Goal: Task Accomplishment & Management: Manage account settings

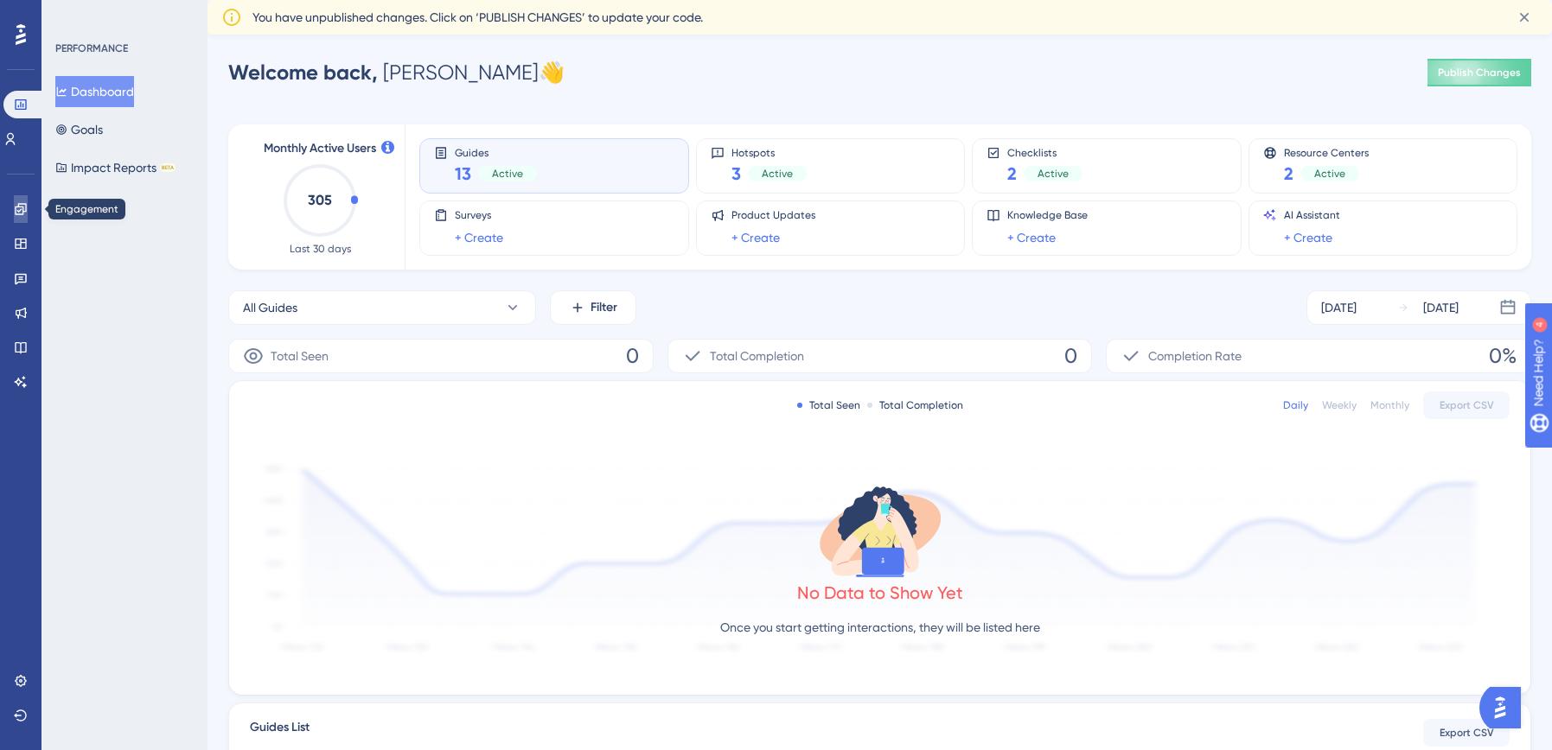
click at [17, 210] on icon at bounding box center [20, 208] width 11 height 11
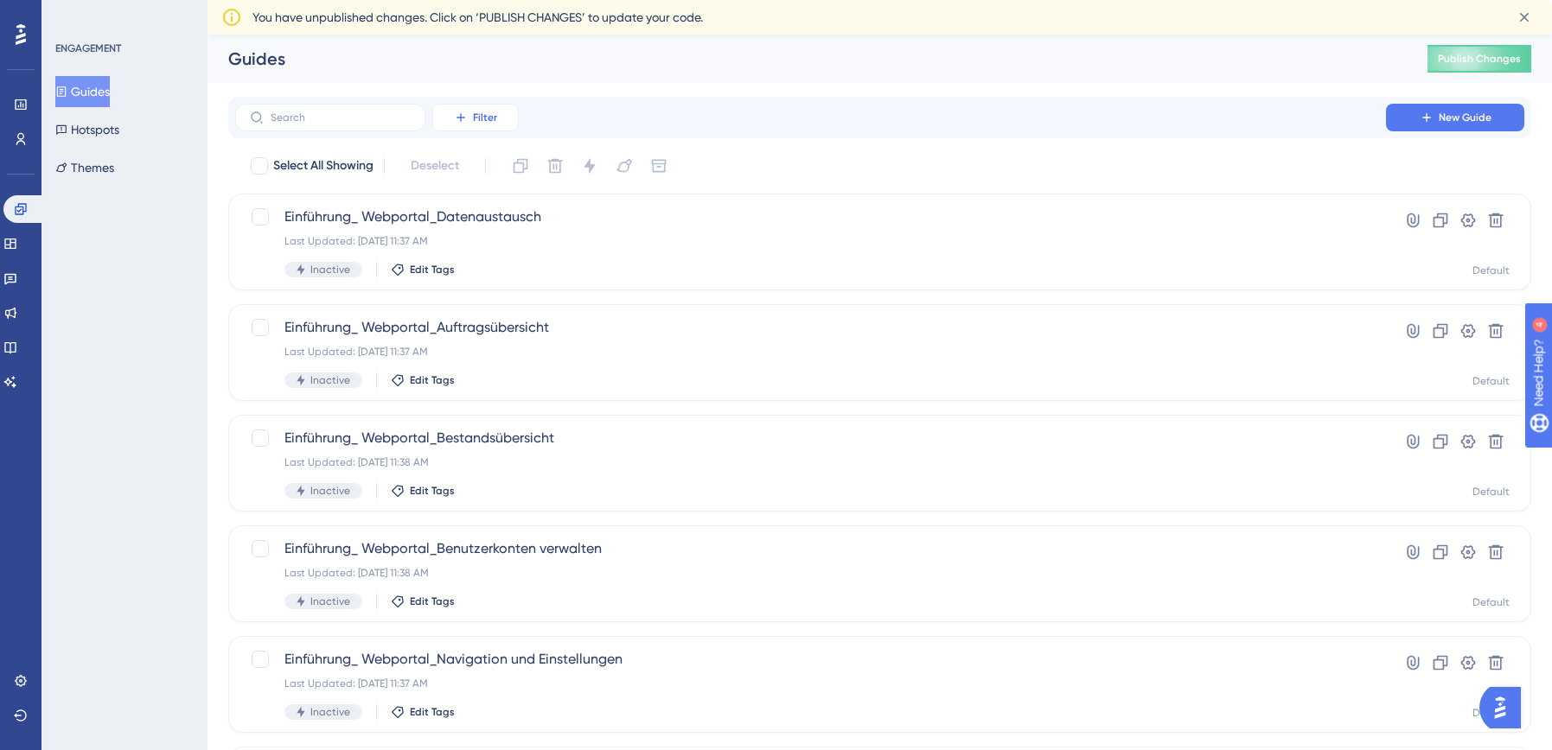
click at [484, 117] on span "Filter" at bounding box center [485, 118] width 24 height 14
click at [473, 266] on span "Status" at bounding box center [474, 270] width 35 height 21
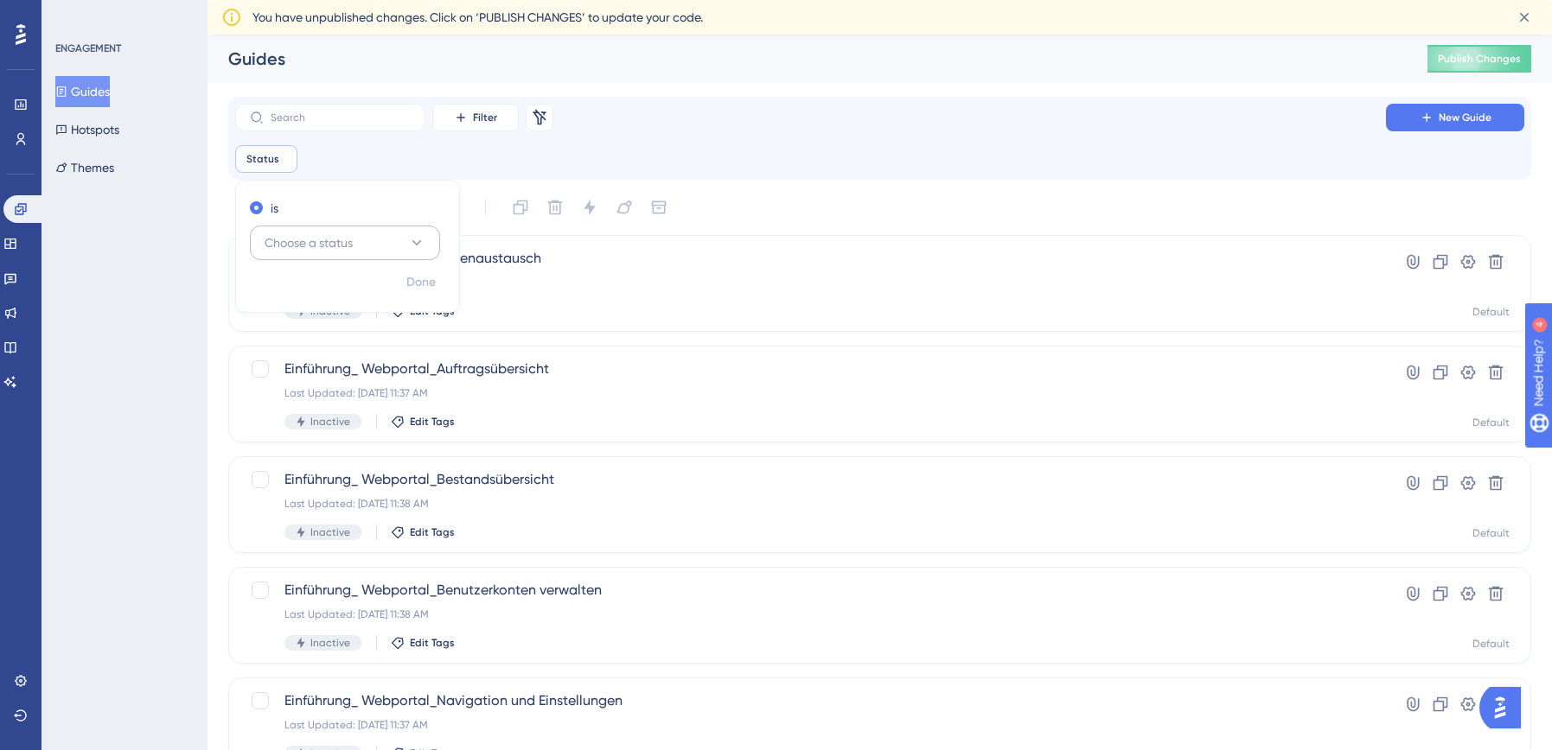
click at [339, 241] on span "Choose a status" at bounding box center [309, 243] width 88 height 21
click at [321, 294] on div "Active Active" at bounding box center [345, 295] width 140 height 35
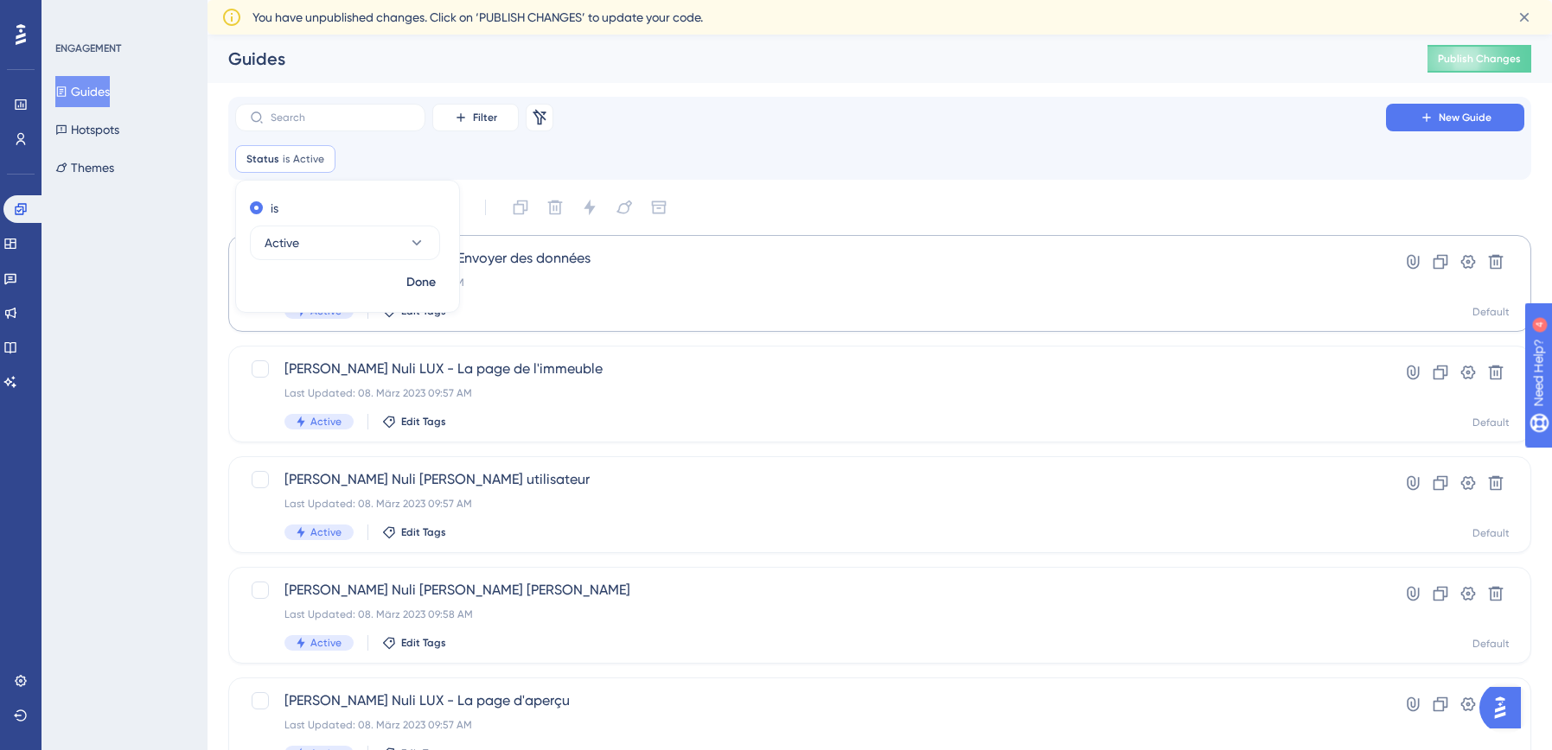
click at [425, 290] on span "Done" at bounding box center [420, 282] width 29 height 21
click at [487, 263] on span "[PERSON_NAME] Nuli LUX - Envoyer des données" at bounding box center [810, 258] width 1052 height 21
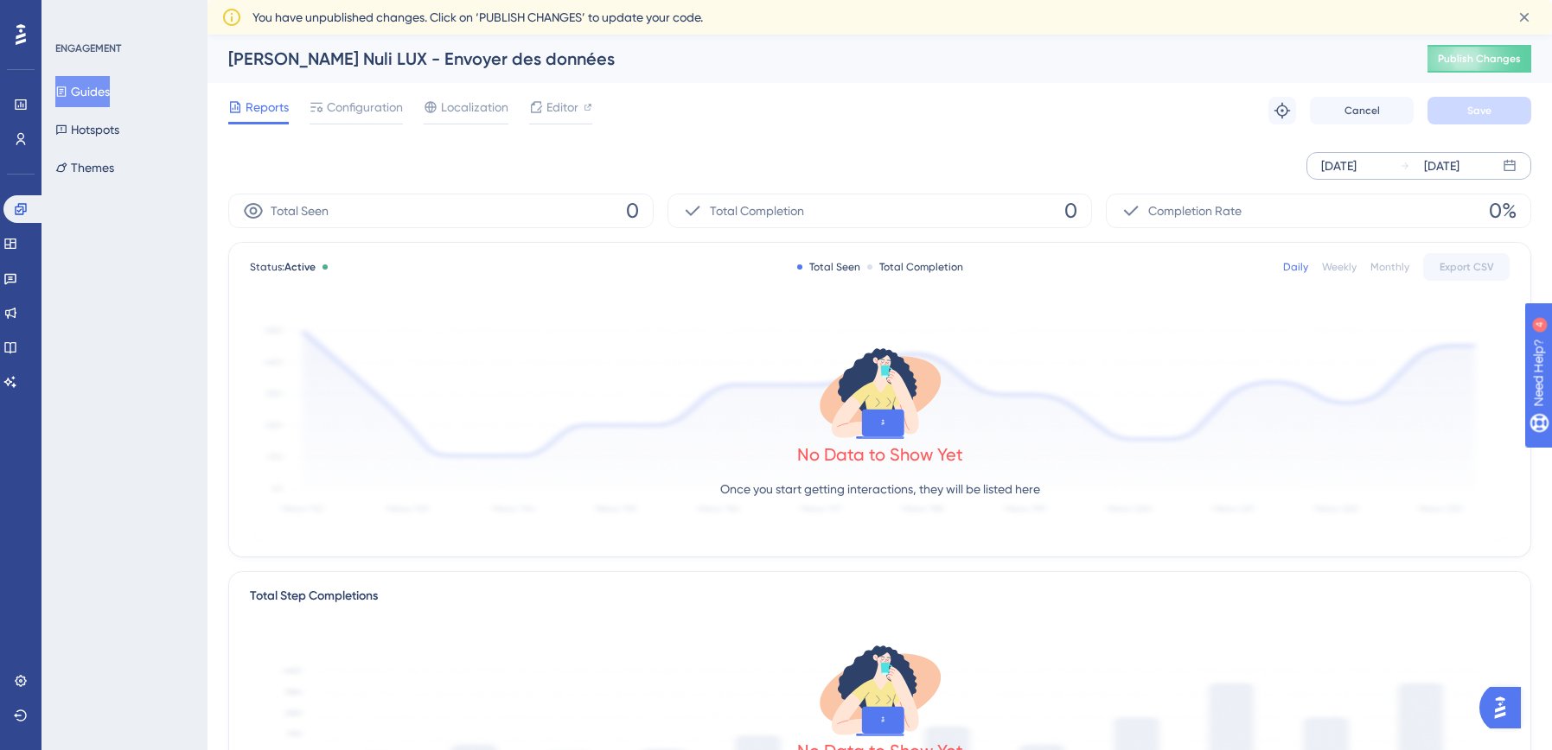
click at [1357, 164] on div "[DATE]" at bounding box center [1338, 166] width 35 height 21
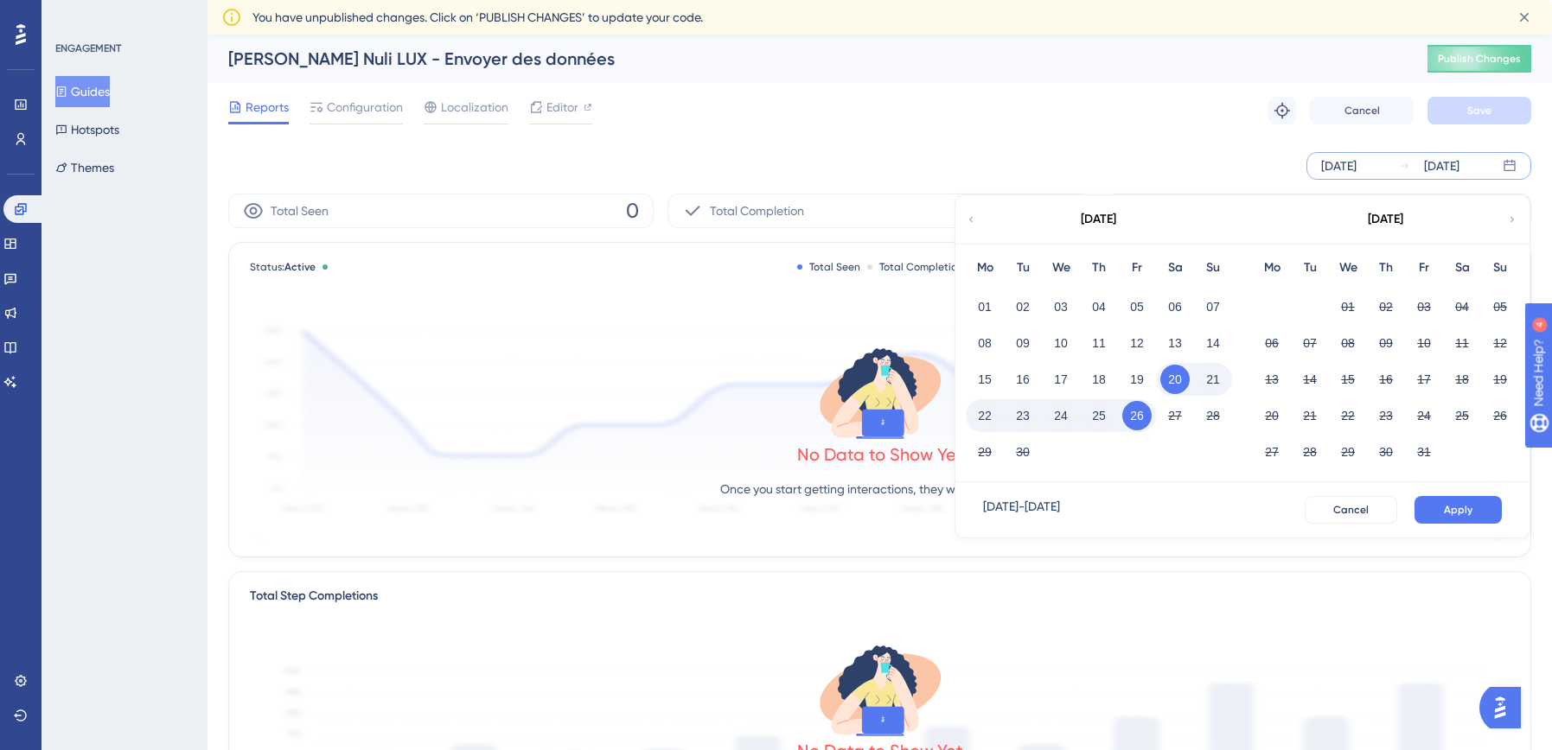
click at [973, 215] on icon at bounding box center [971, 220] width 10 height 16
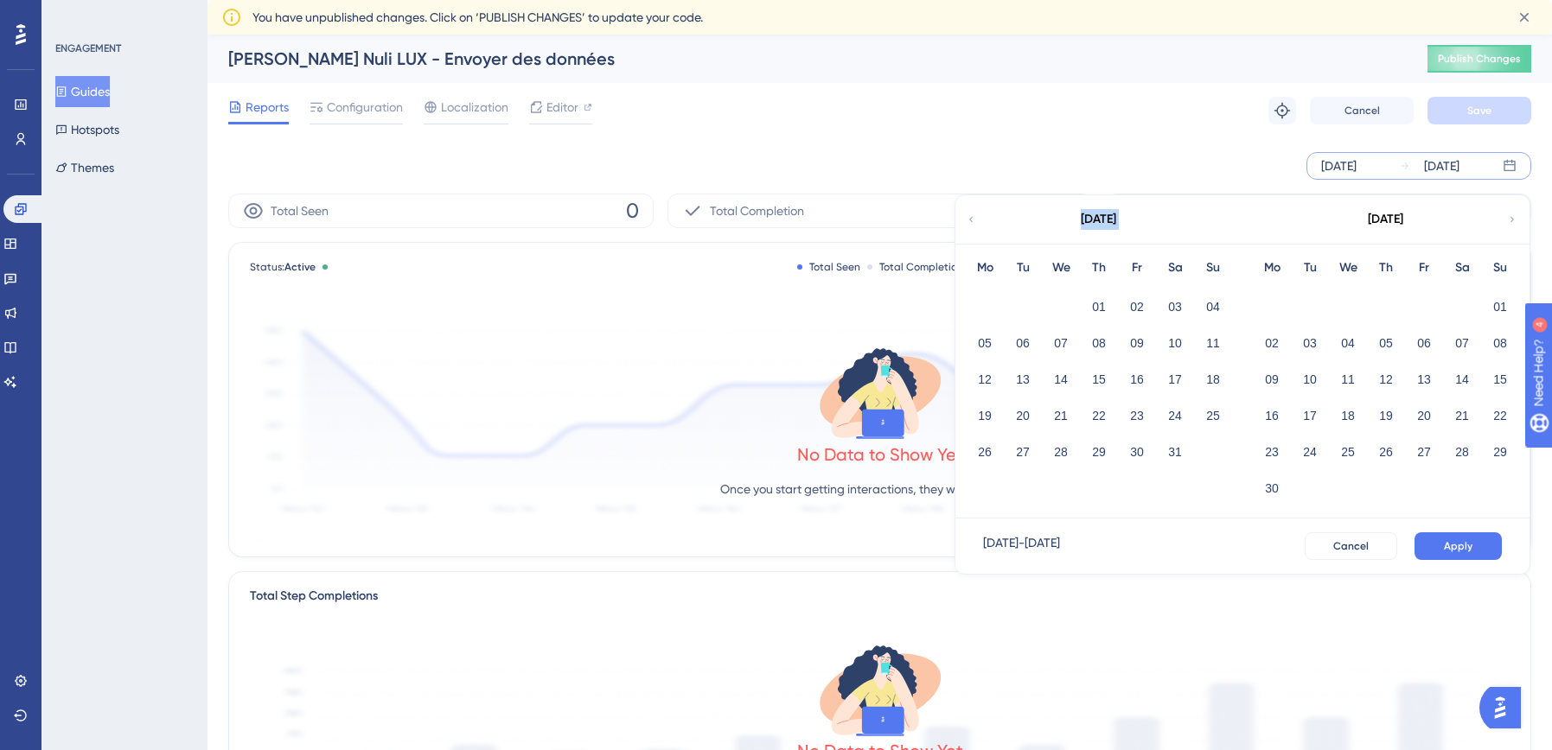
click at [973, 215] on icon at bounding box center [971, 220] width 10 height 16
click at [1135, 306] on button "01" at bounding box center [1136, 306] width 29 height 29
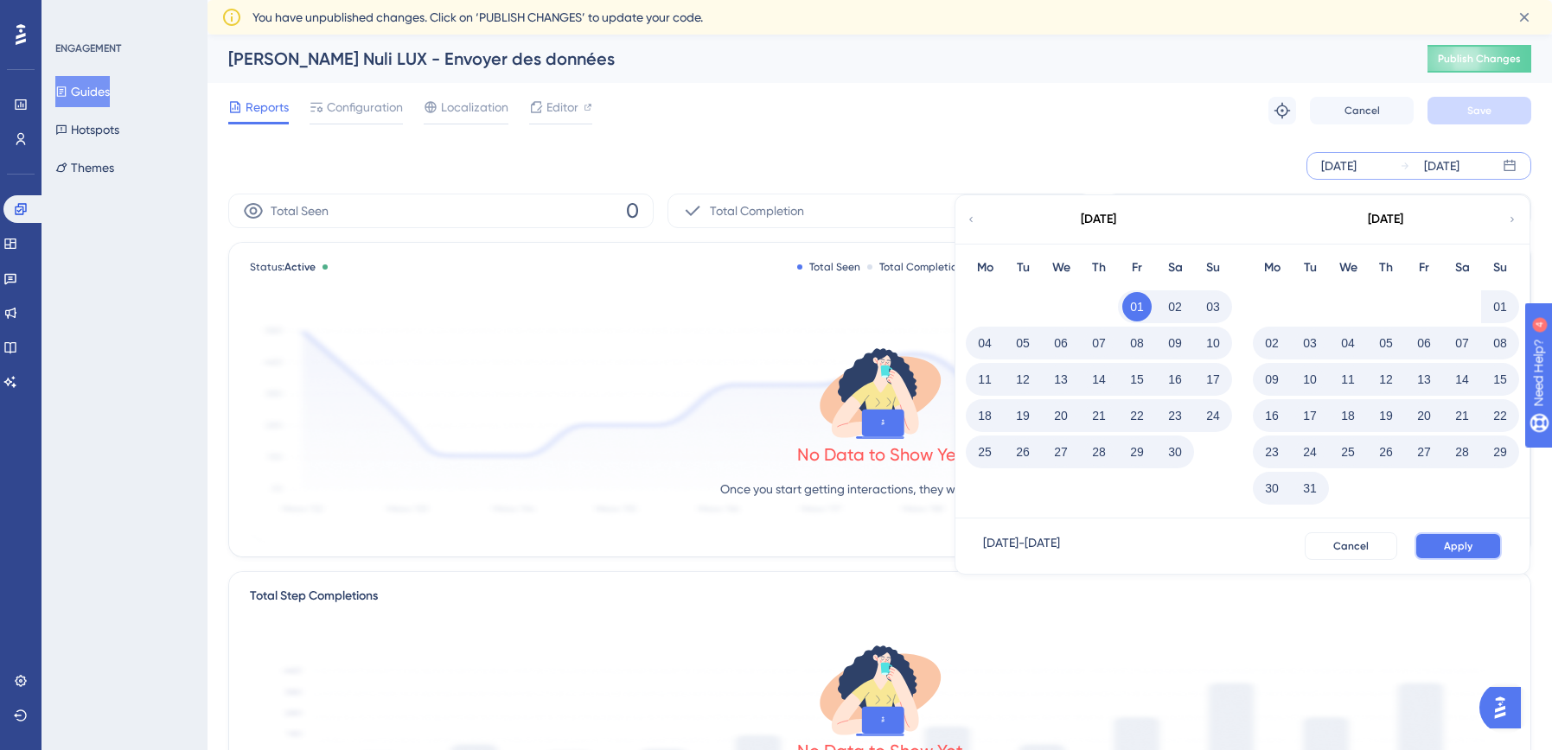
click at [1449, 542] on span "Apply" at bounding box center [1458, 547] width 29 height 14
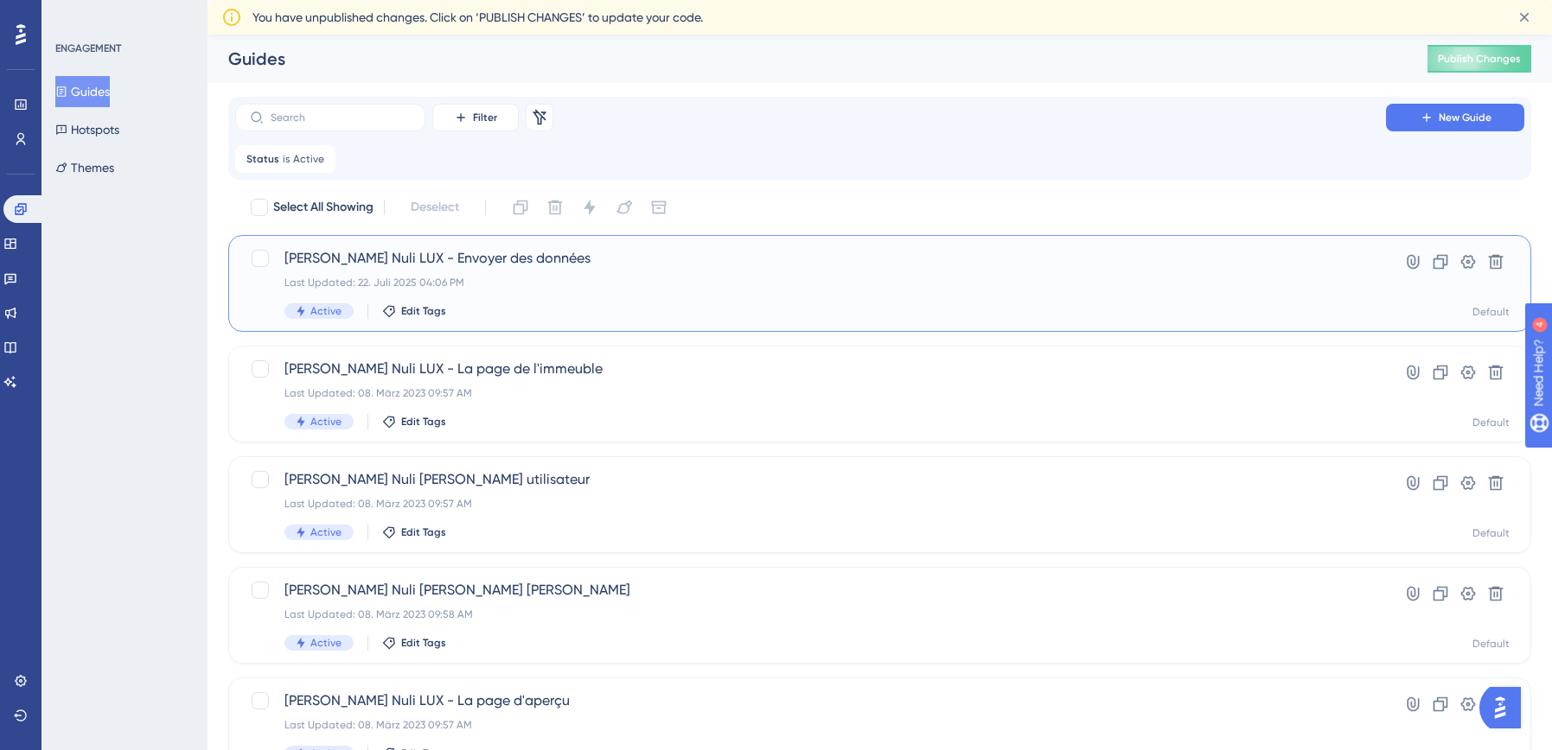
click at [704, 267] on span "[PERSON_NAME] Nuli LUX - Envoyer des données" at bounding box center [810, 258] width 1052 height 21
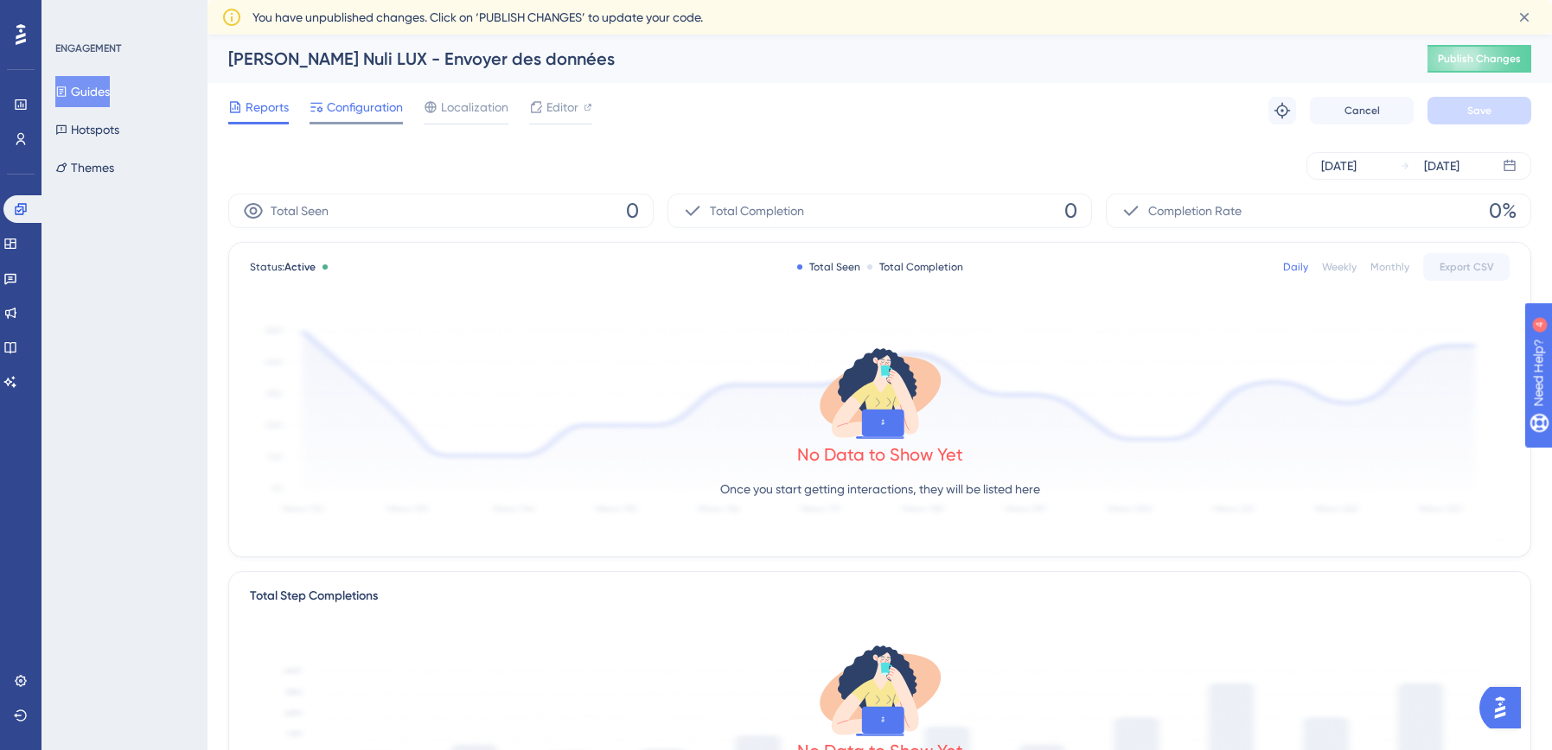
click at [346, 110] on span "Configuration" at bounding box center [365, 107] width 76 height 21
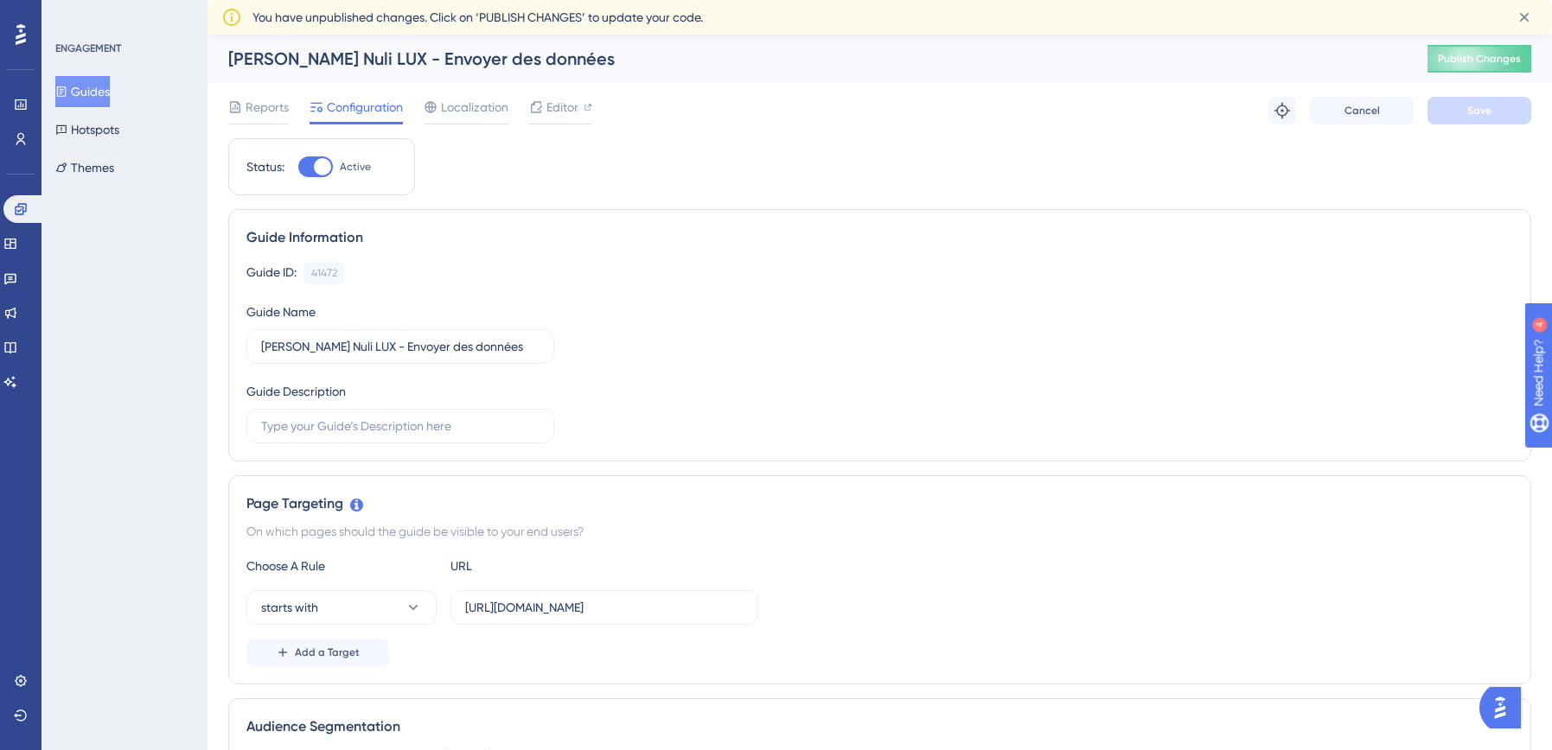
click at [324, 169] on div at bounding box center [322, 166] width 17 height 17
click at [298, 168] on input "Active" at bounding box center [297, 167] width 1 height 1
checkbox input "false"
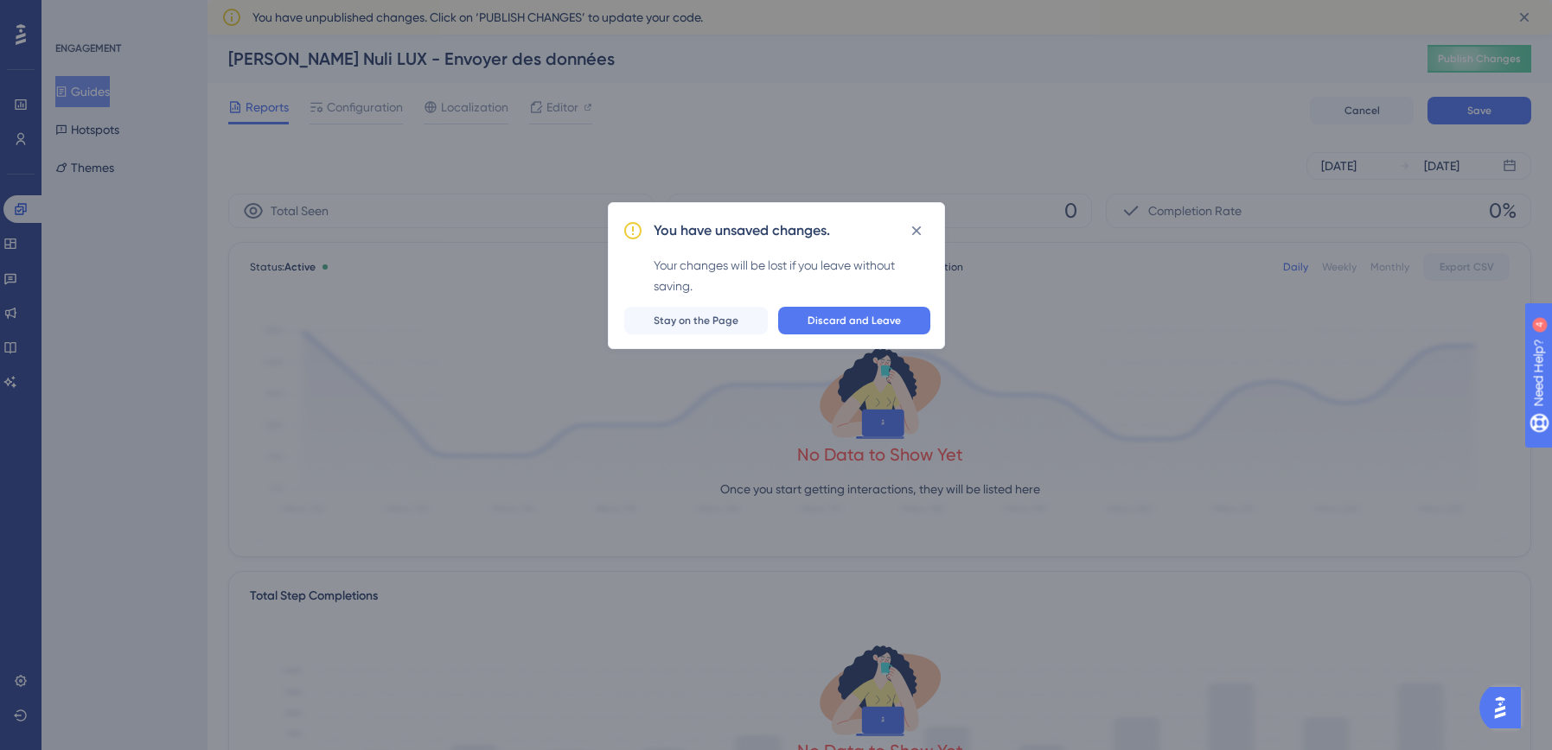
click at [736, 323] on span "Stay on the Page" at bounding box center [696, 321] width 85 height 14
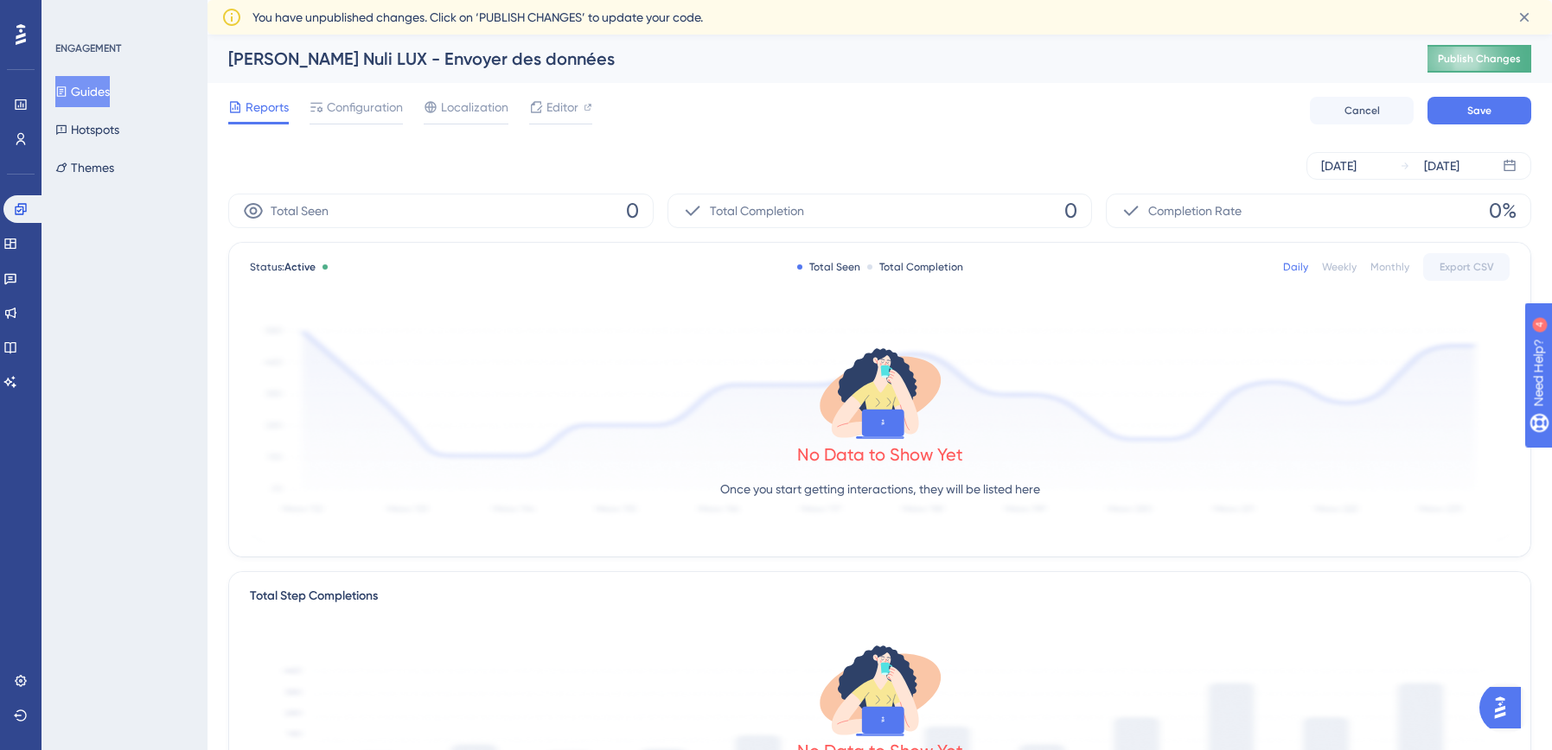
click at [1526, 13] on icon at bounding box center [1524, 17] width 17 height 17
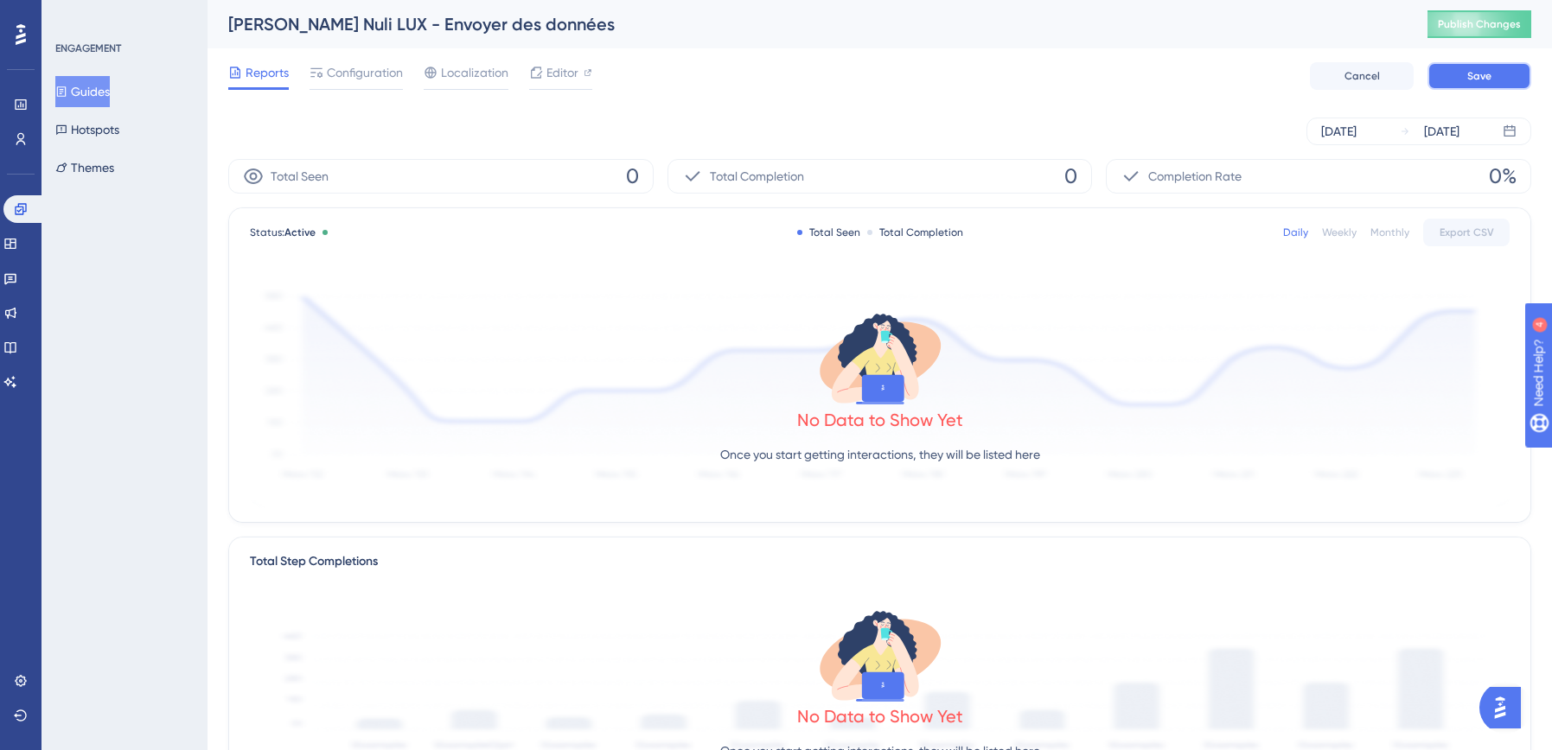
click at [1485, 78] on span "Save" at bounding box center [1479, 76] width 24 height 14
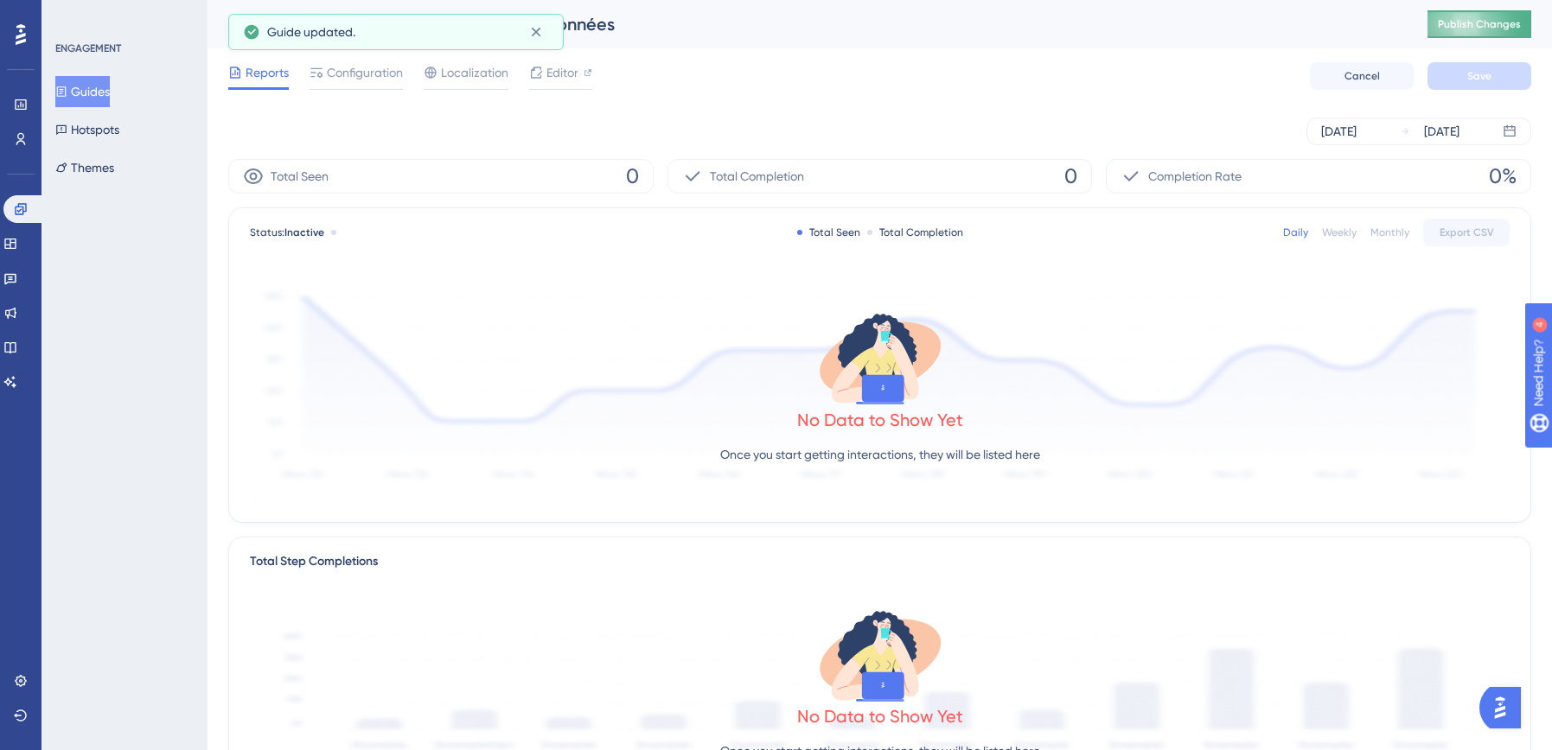
click at [1488, 17] on span "Publish Changes" at bounding box center [1479, 24] width 83 height 14
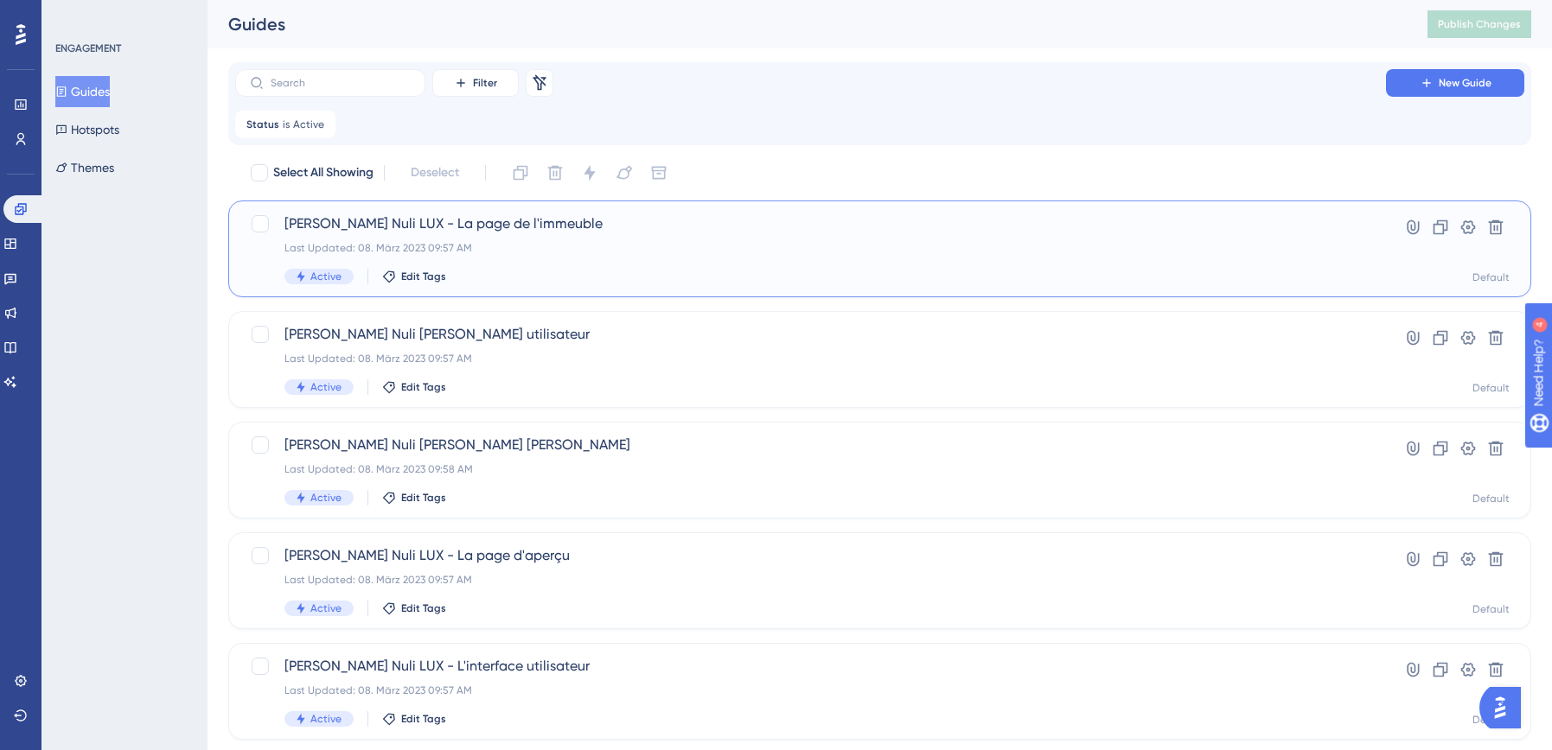
click at [497, 245] on div "Last Updated: 08. März 2023 09:57 AM" at bounding box center [810, 248] width 1052 height 14
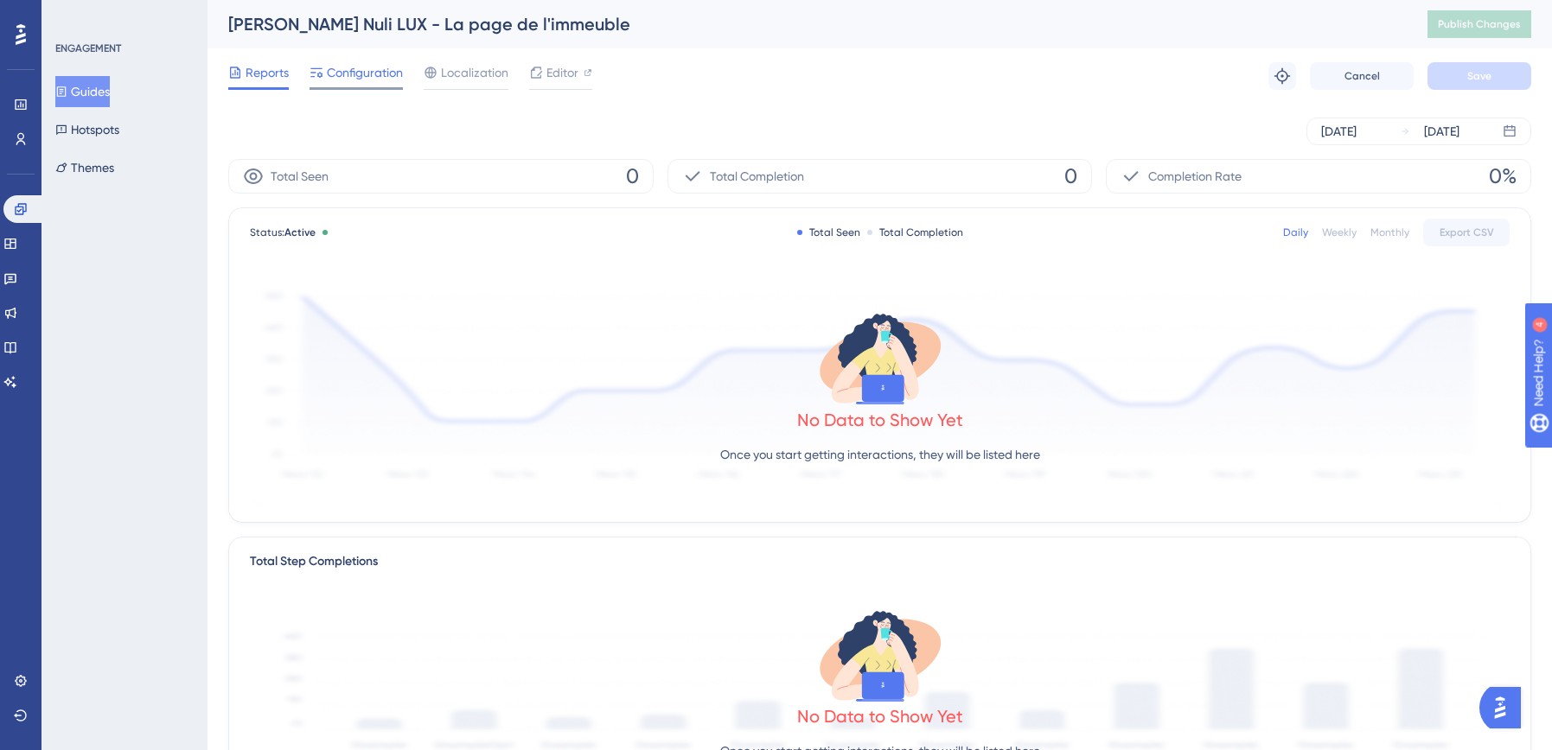
click at [346, 74] on span "Configuration" at bounding box center [365, 72] width 76 height 21
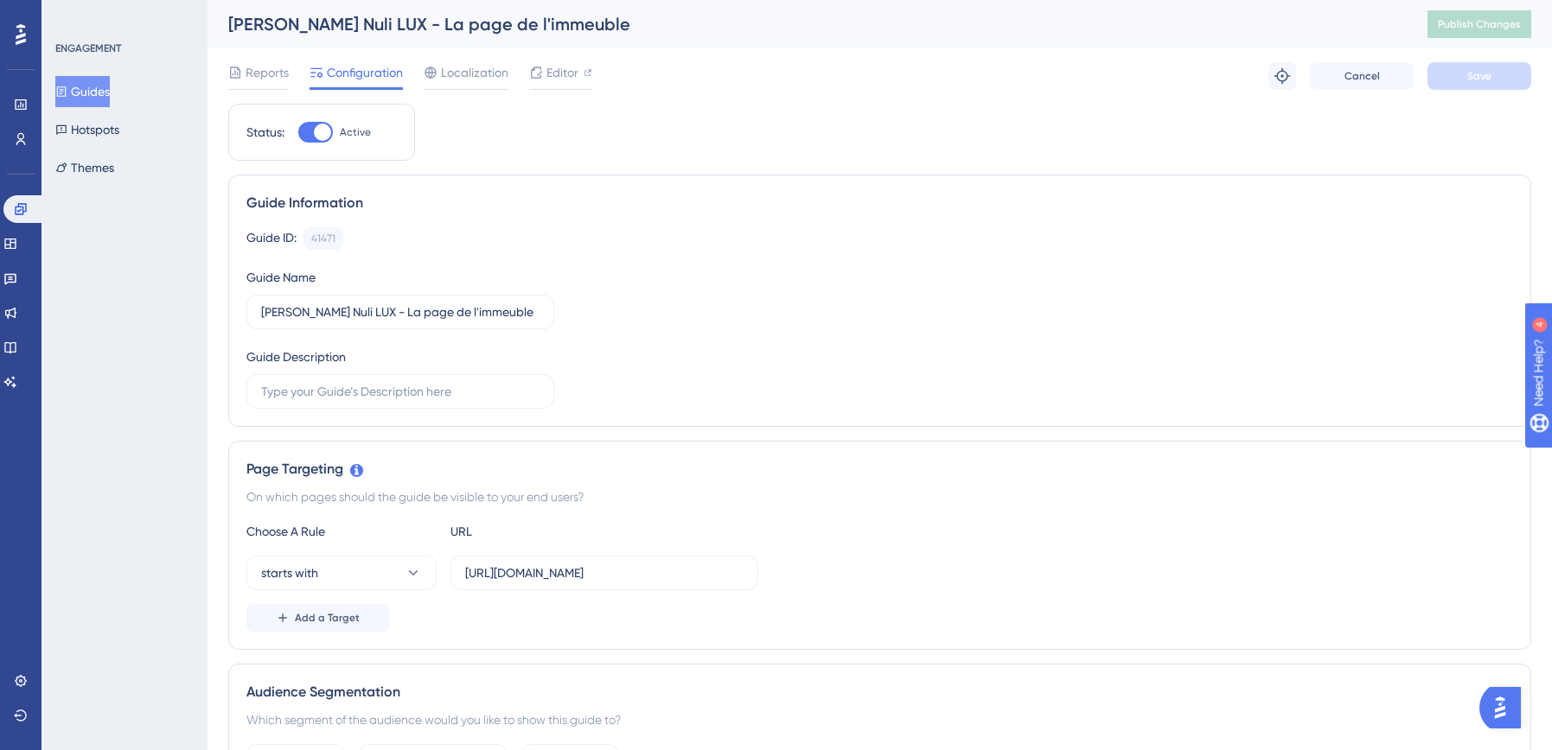
click at [322, 137] on div at bounding box center [322, 132] width 17 height 17
click at [298, 133] on input "Active" at bounding box center [297, 132] width 1 height 1
checkbox input "false"
click at [1484, 82] on span "Save" at bounding box center [1479, 76] width 24 height 14
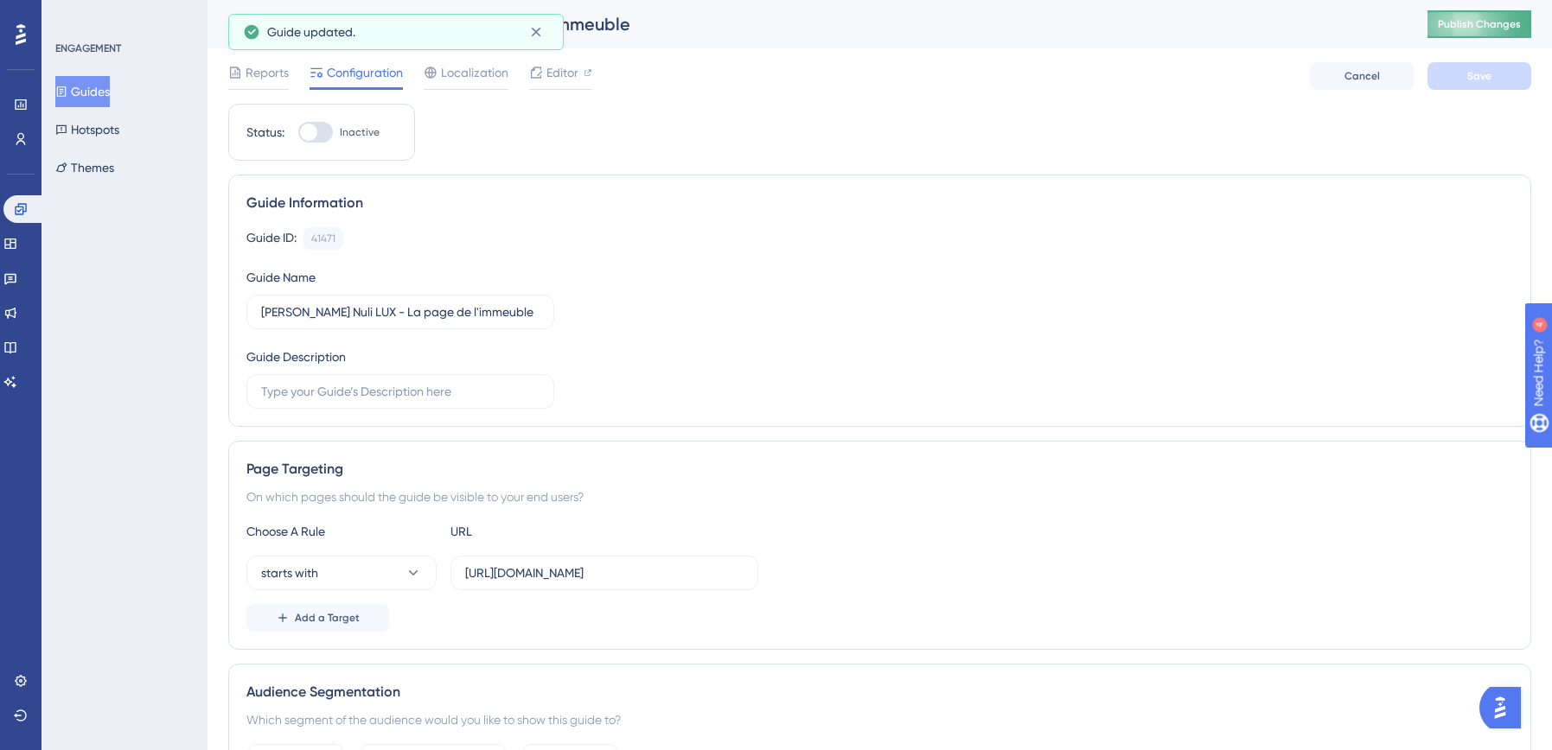
click at [1489, 27] on span "Publish Changes" at bounding box center [1479, 24] width 83 height 14
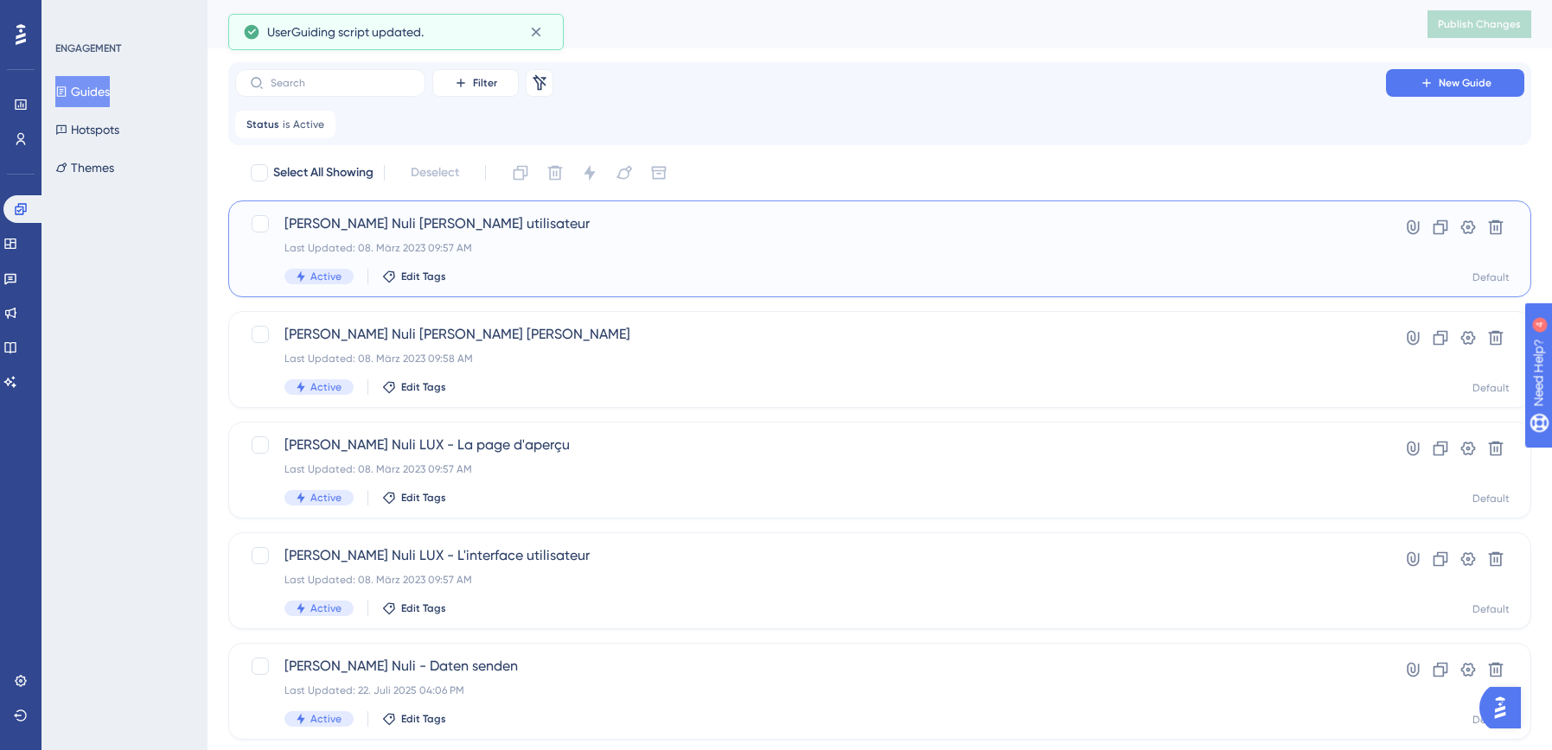
click at [477, 231] on span "[PERSON_NAME] Nuli [PERSON_NAME] utilisateur" at bounding box center [810, 224] width 1052 height 21
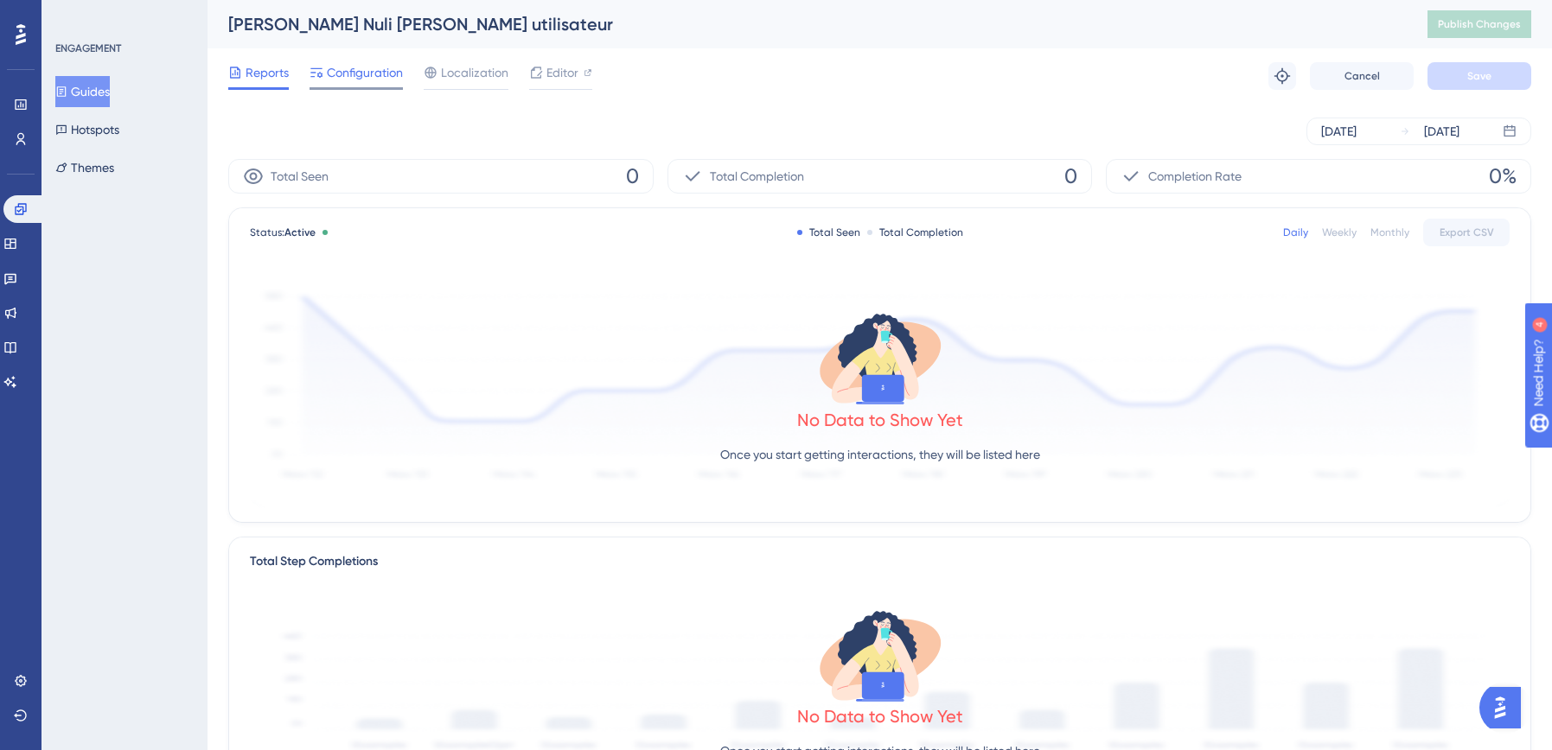
click at [336, 76] on span "Configuration" at bounding box center [365, 72] width 76 height 21
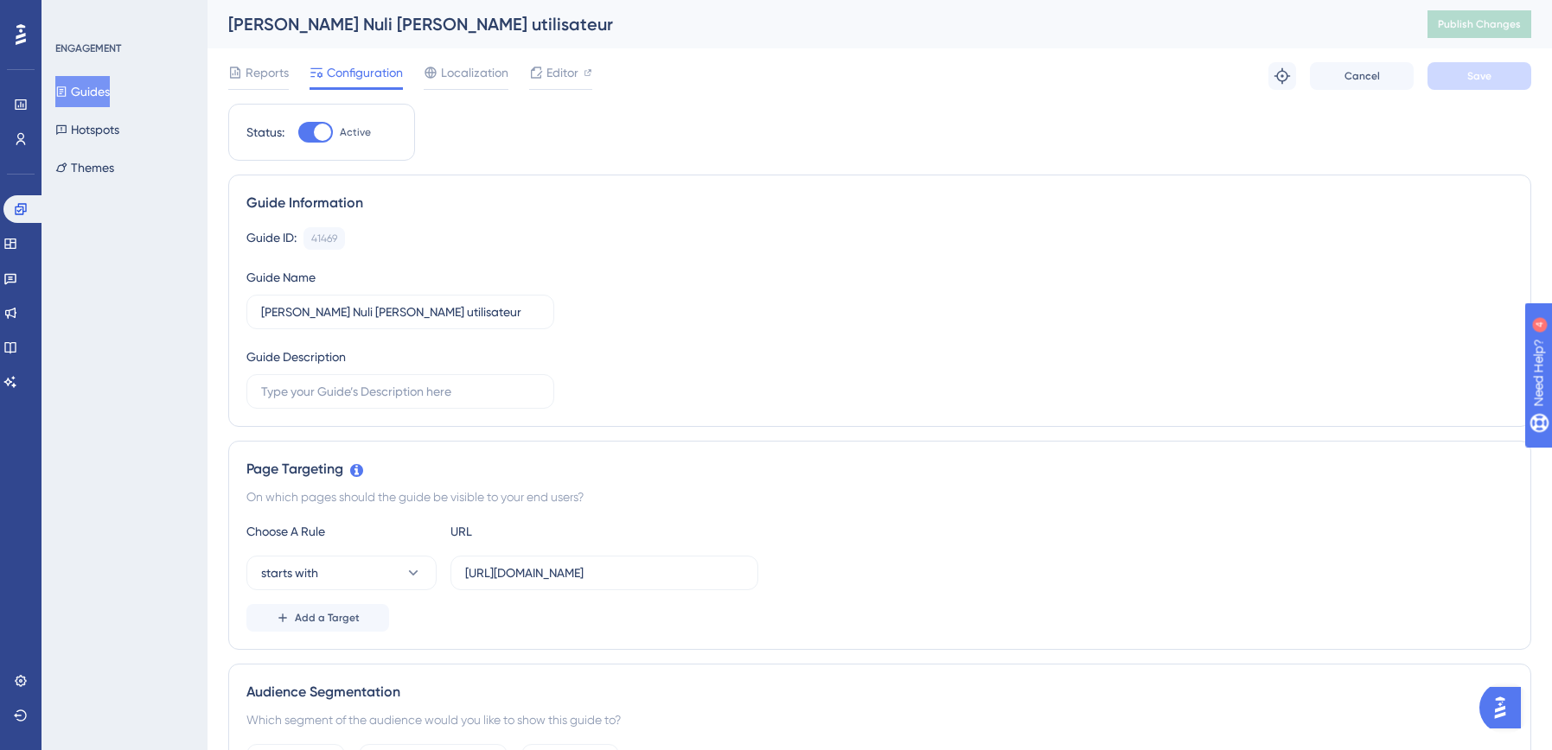
click at [321, 131] on div at bounding box center [322, 132] width 17 height 17
click at [298, 132] on input "Active" at bounding box center [297, 132] width 1 height 1
checkbox input "false"
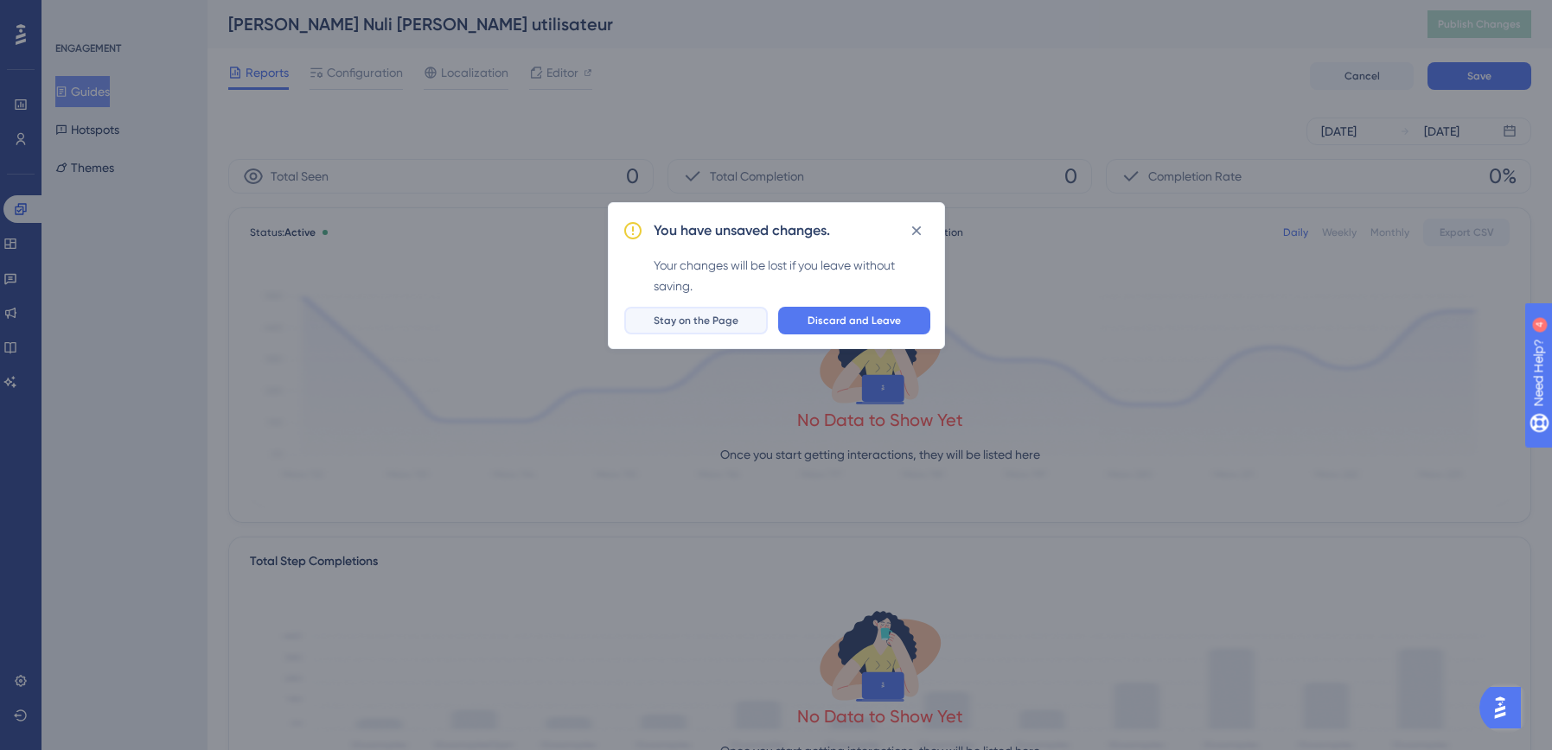
drag, startPoint x: 715, startPoint y: 317, endPoint x: 1038, endPoint y: 236, distance: 333.4
click at [720, 318] on span "Stay on the Page" at bounding box center [696, 321] width 85 height 14
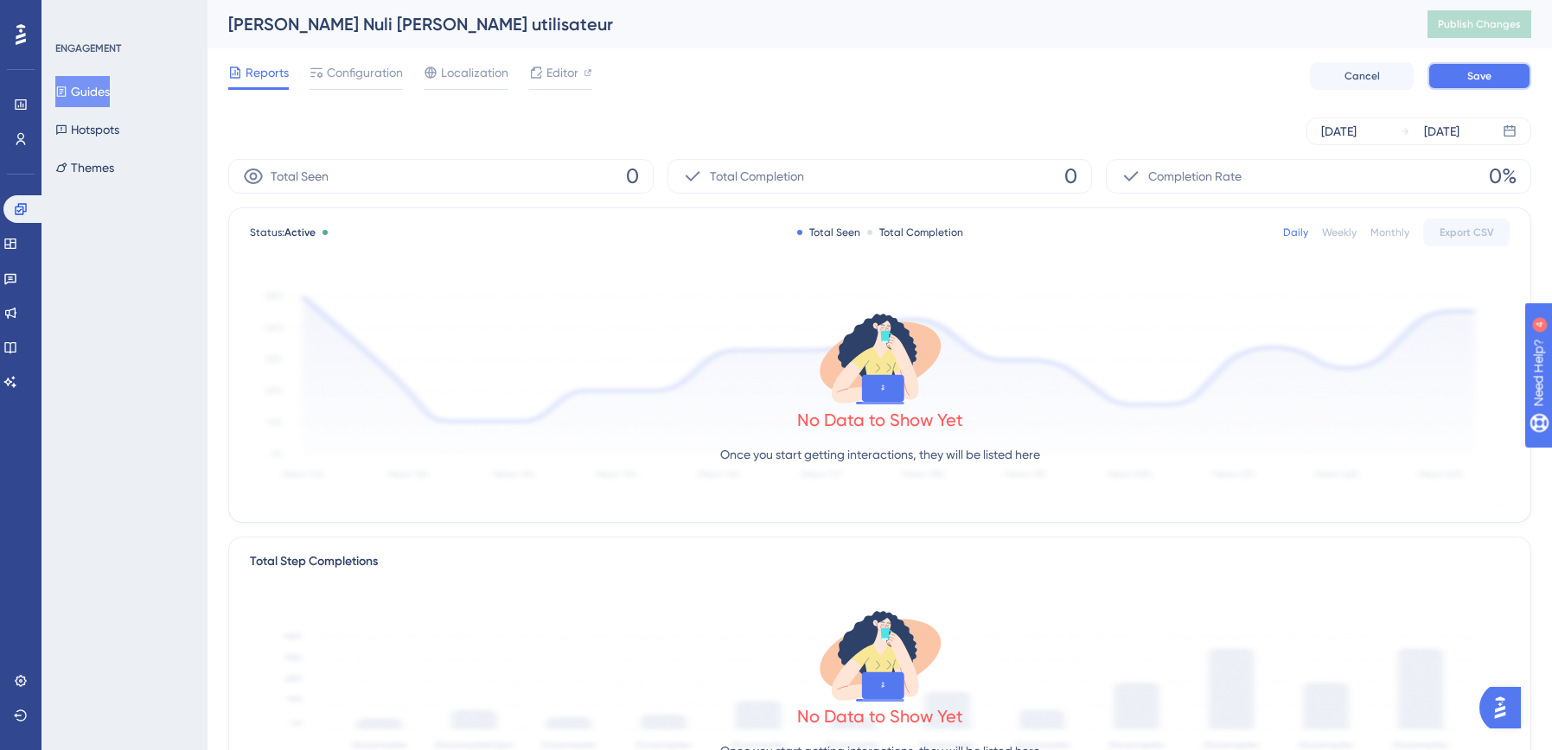
click at [1495, 80] on button "Save" at bounding box center [1479, 76] width 104 height 28
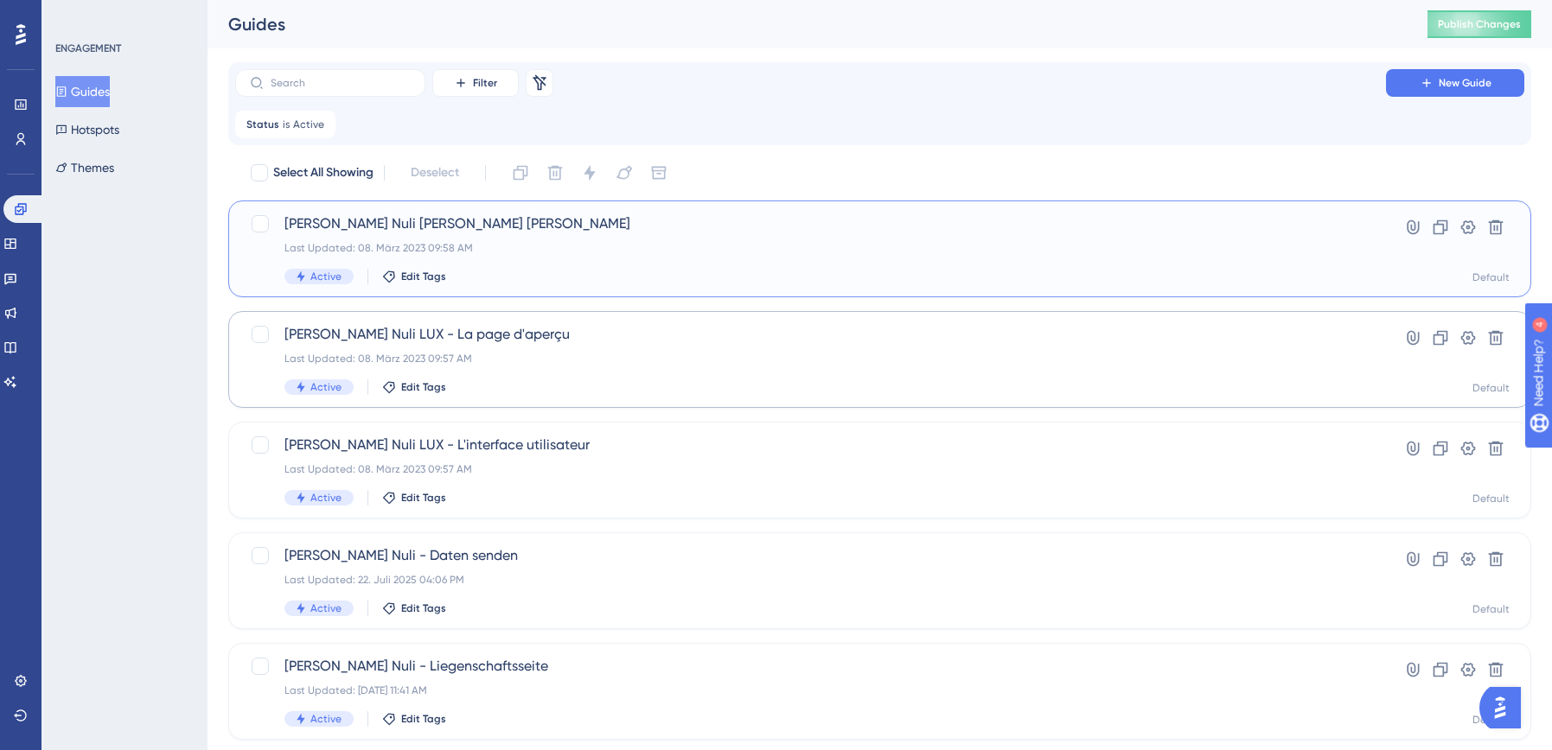
click at [519, 247] on div "Last Updated: 08. März 2023 09:58 AM" at bounding box center [810, 248] width 1052 height 14
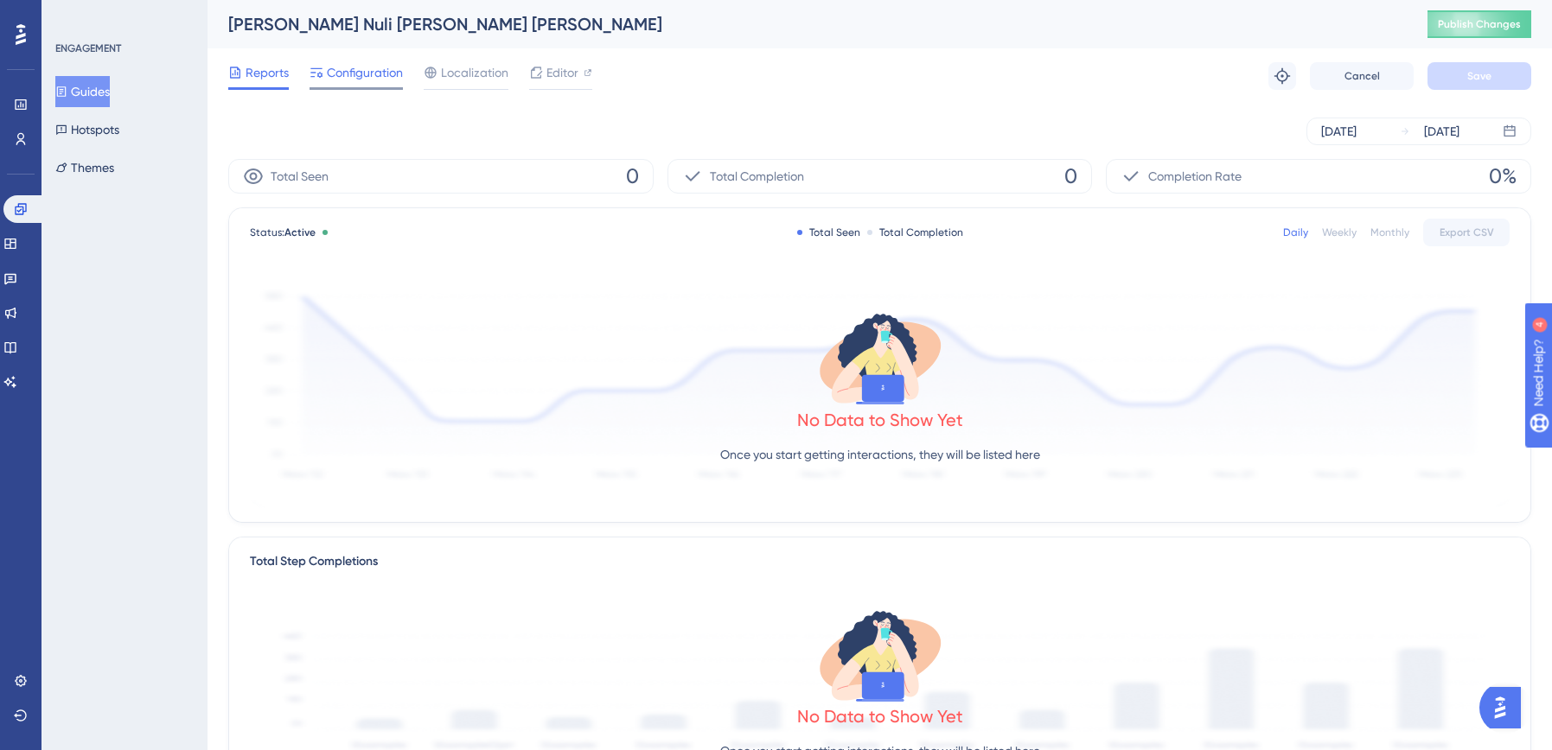
click at [352, 80] on span "Configuration" at bounding box center [365, 72] width 76 height 21
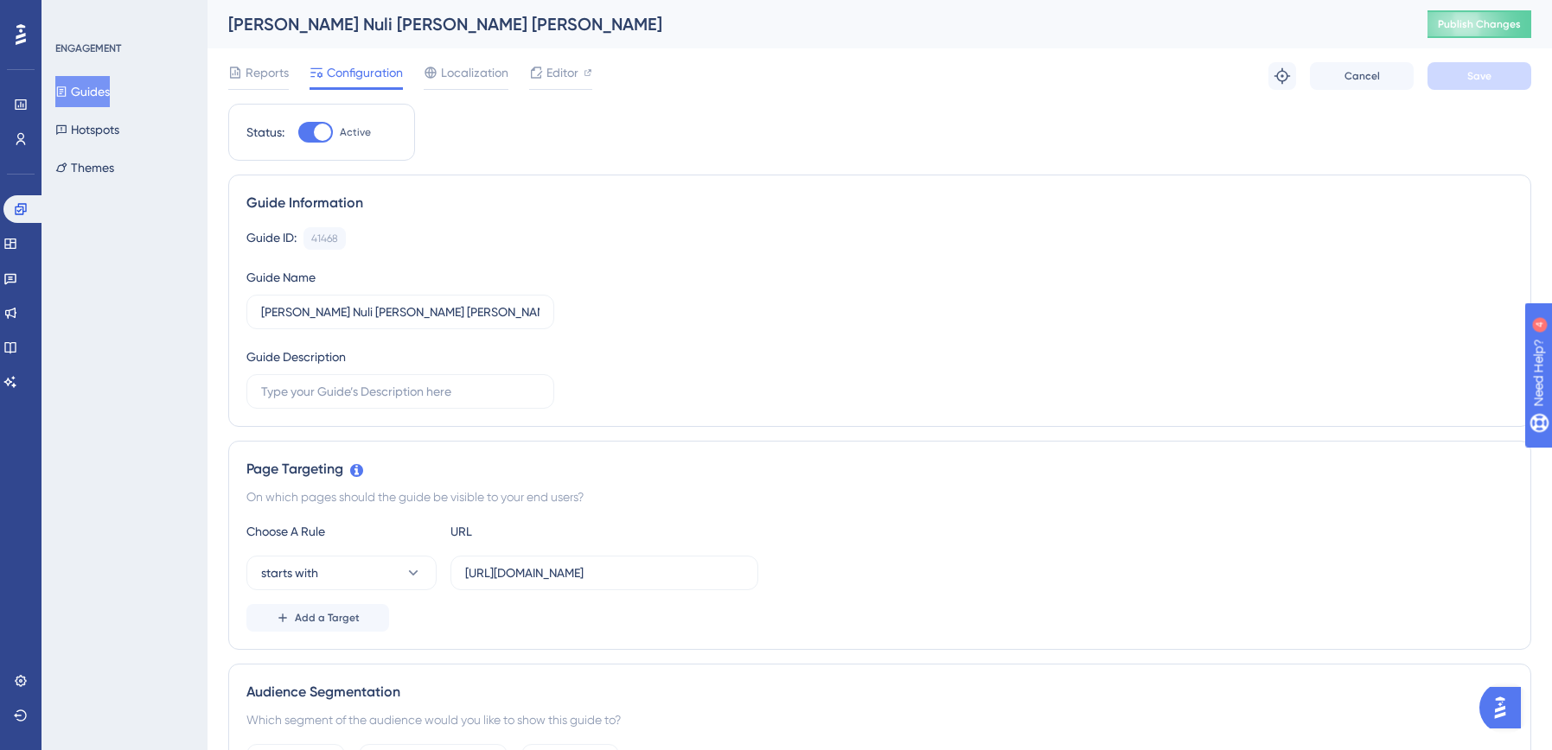
click at [318, 129] on div at bounding box center [322, 132] width 17 height 17
click at [298, 132] on input "Active" at bounding box center [297, 132] width 1 height 1
checkbox input "false"
click at [1499, 73] on button "Save" at bounding box center [1479, 76] width 104 height 28
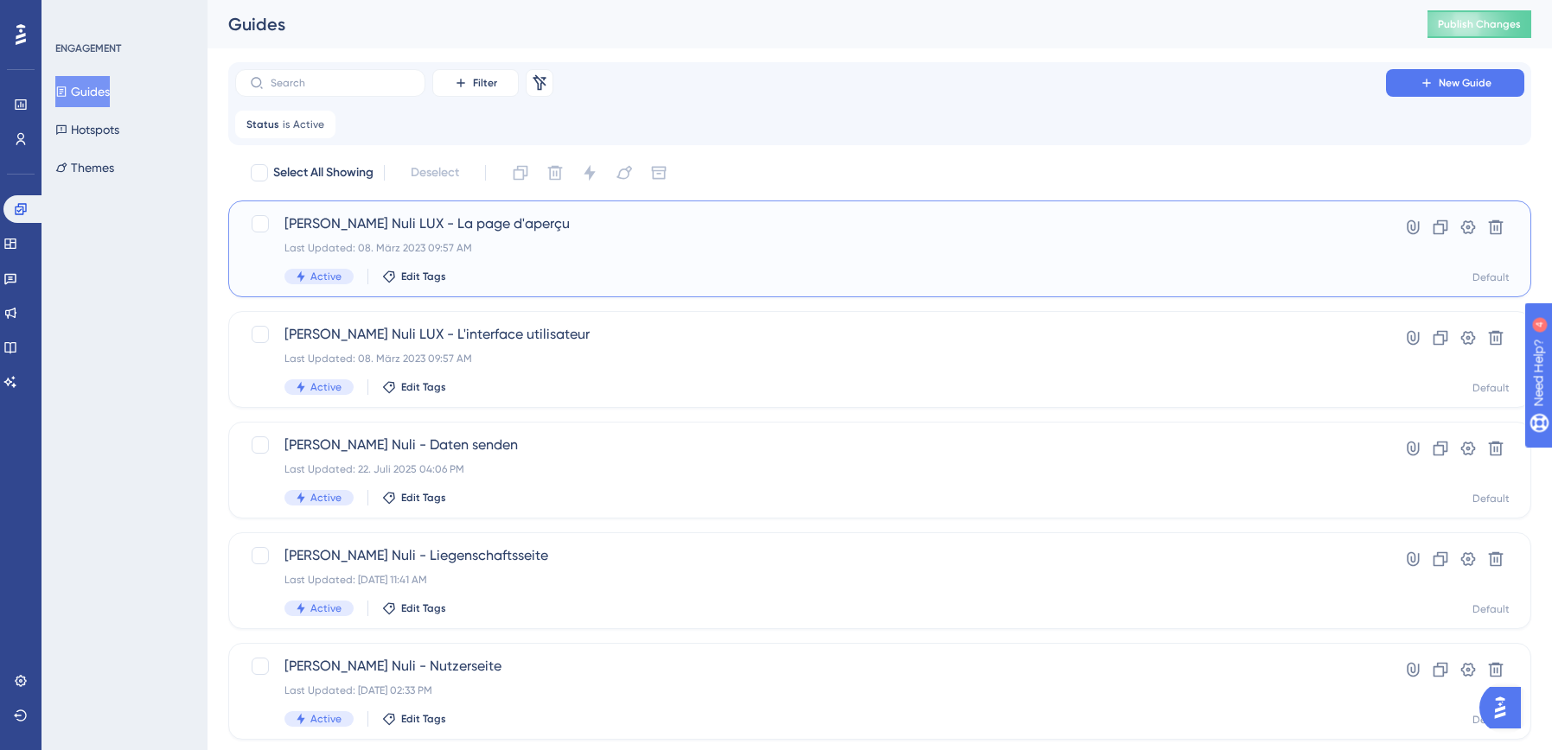
click at [505, 259] on div "[PERSON_NAME] Nuli LUX - La page d'aperçu Last Updated: 08. März 2023 09:57 AM …" at bounding box center [810, 249] width 1052 height 71
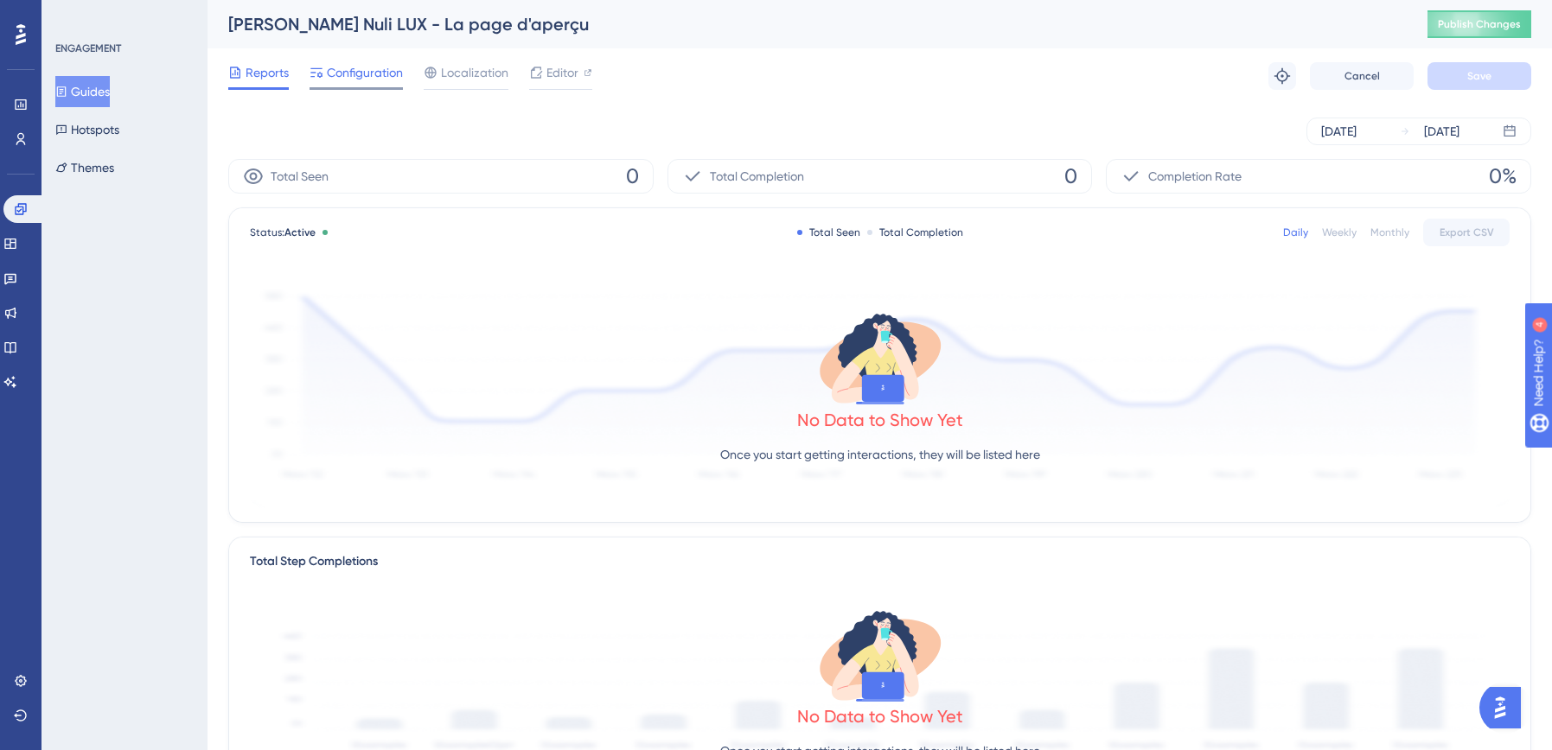
click at [364, 75] on span "Configuration" at bounding box center [365, 72] width 76 height 21
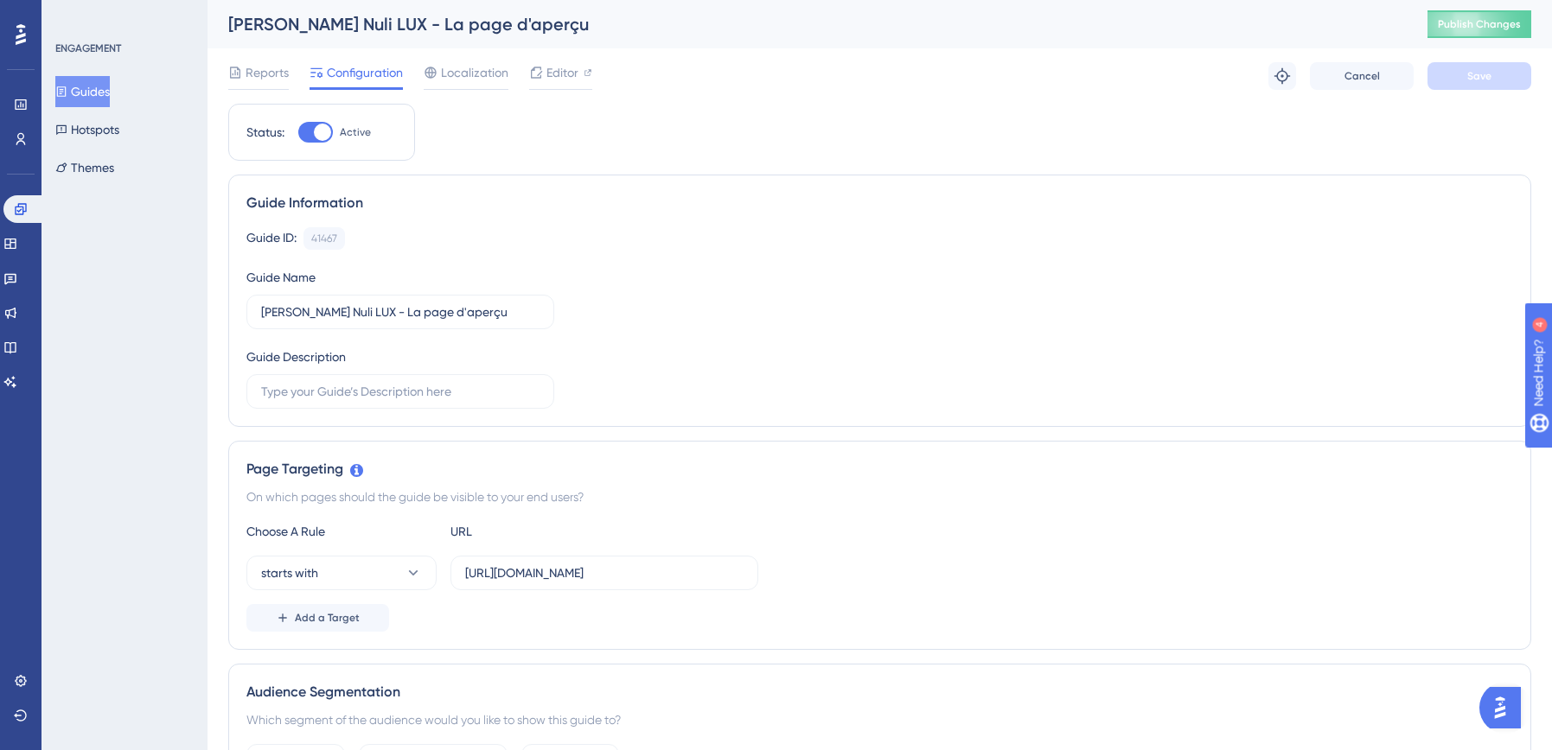
click at [316, 135] on div at bounding box center [322, 132] width 17 height 17
click at [298, 133] on input "Active" at bounding box center [297, 132] width 1 height 1
checkbox input "false"
click at [1491, 78] on span "Save" at bounding box center [1479, 76] width 24 height 14
click at [542, 29] on icon at bounding box center [535, 31] width 17 height 17
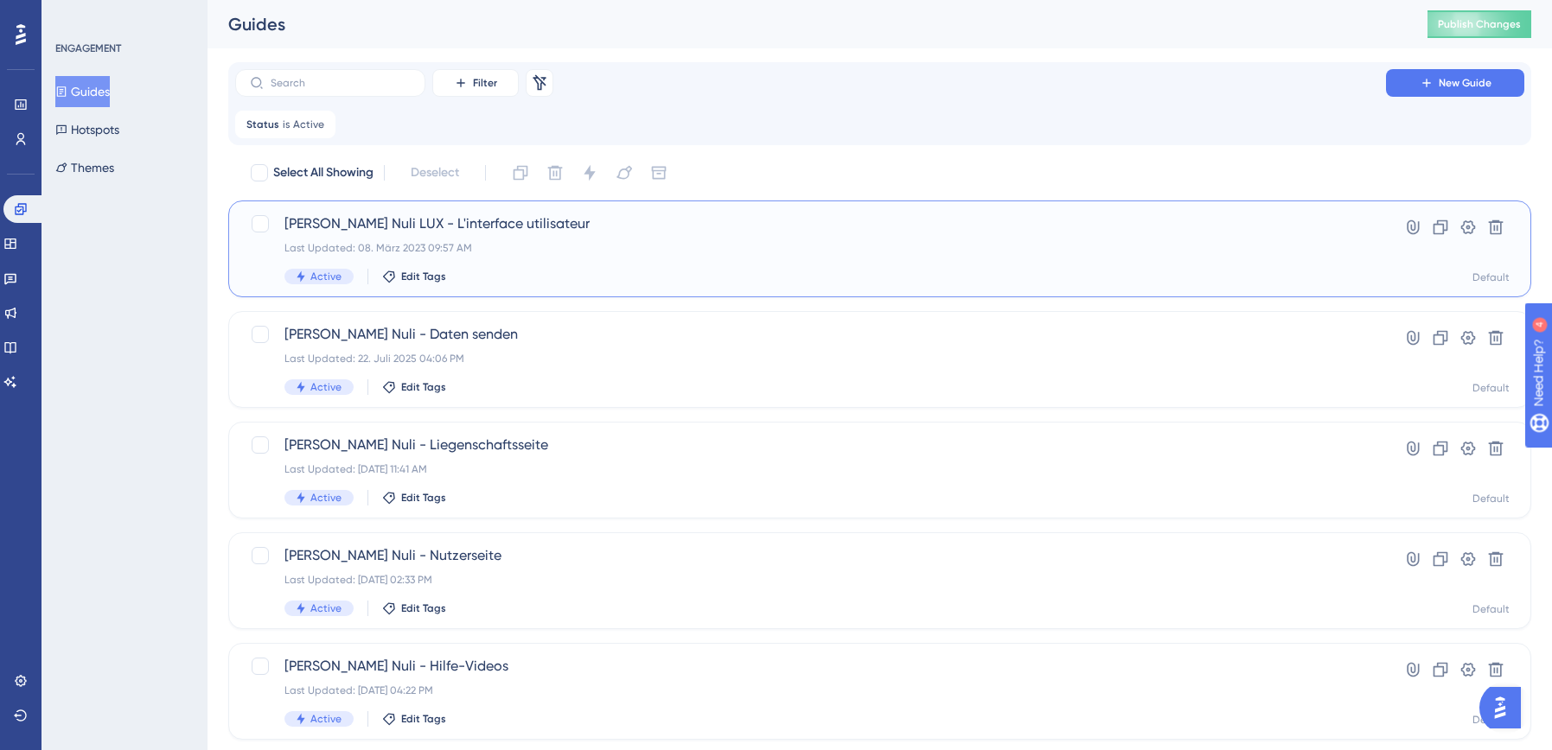
click at [488, 234] on div "[PERSON_NAME] Nuli LUX - L'interface utilisateur Last Updated: 08. März 2023 09…" at bounding box center [810, 249] width 1052 height 71
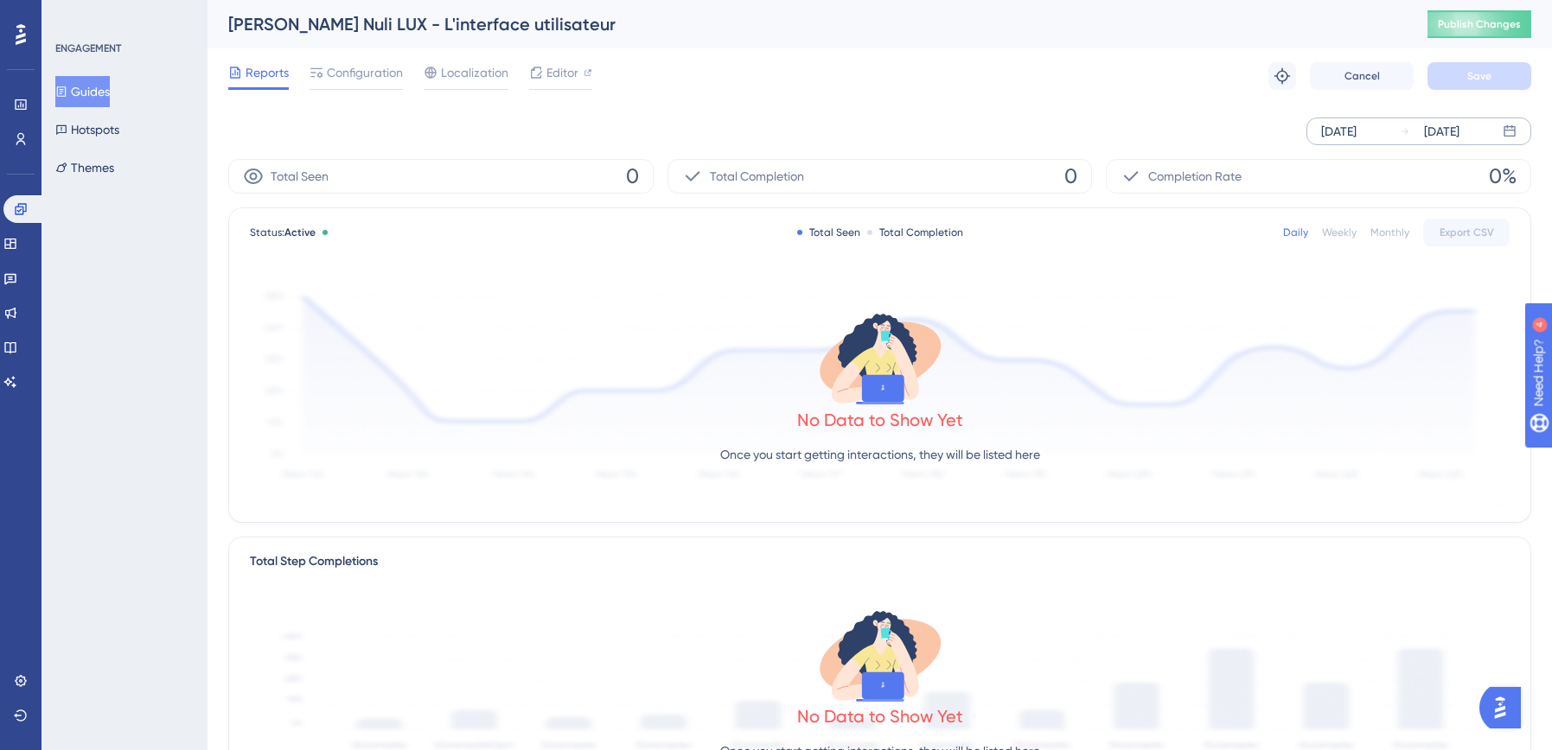
click at [1357, 132] on div "[DATE]" at bounding box center [1338, 131] width 35 height 21
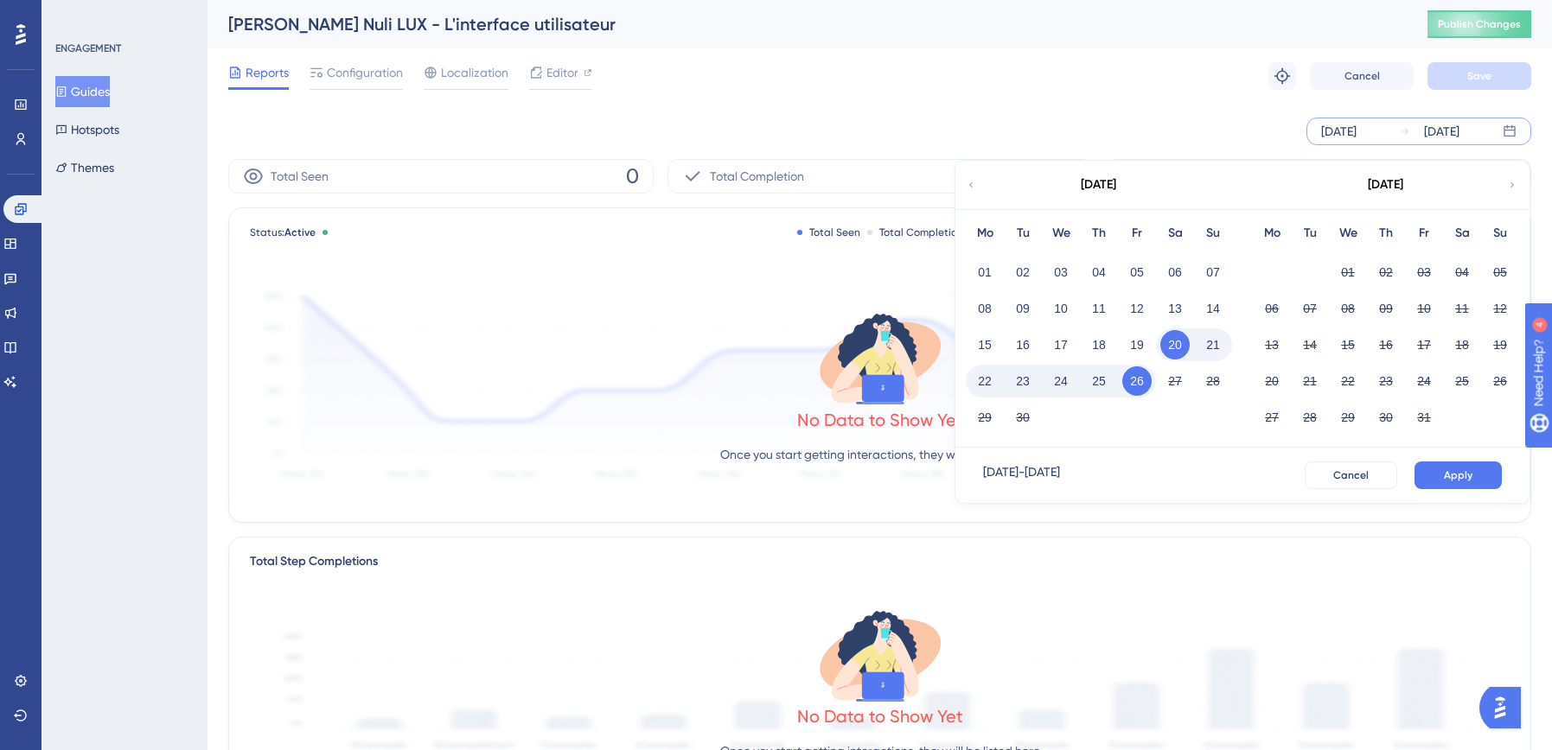
click at [974, 185] on icon at bounding box center [971, 185] width 10 height 16
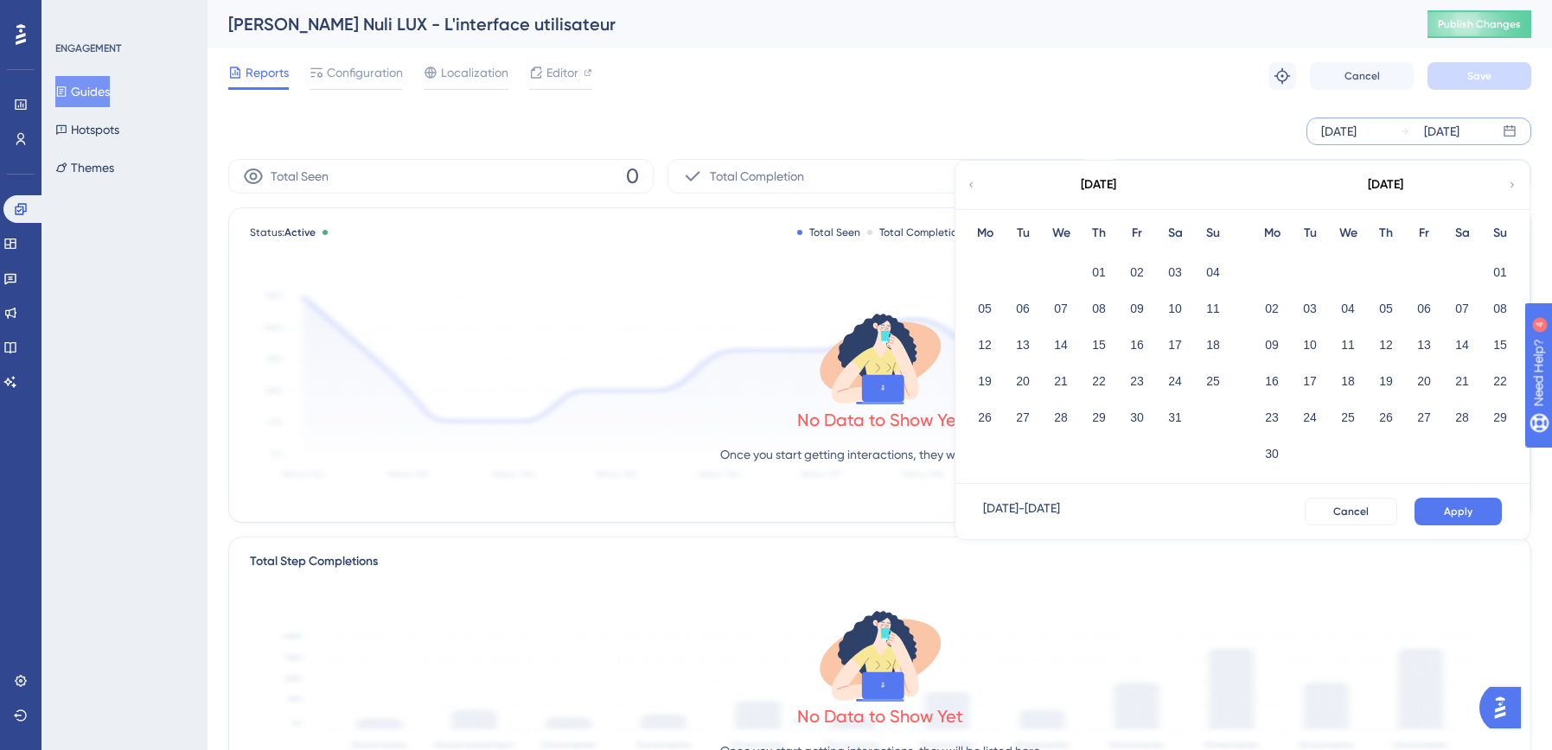
click at [974, 185] on icon at bounding box center [971, 185] width 10 height 16
click at [1176, 269] on button "01" at bounding box center [1174, 272] width 29 height 29
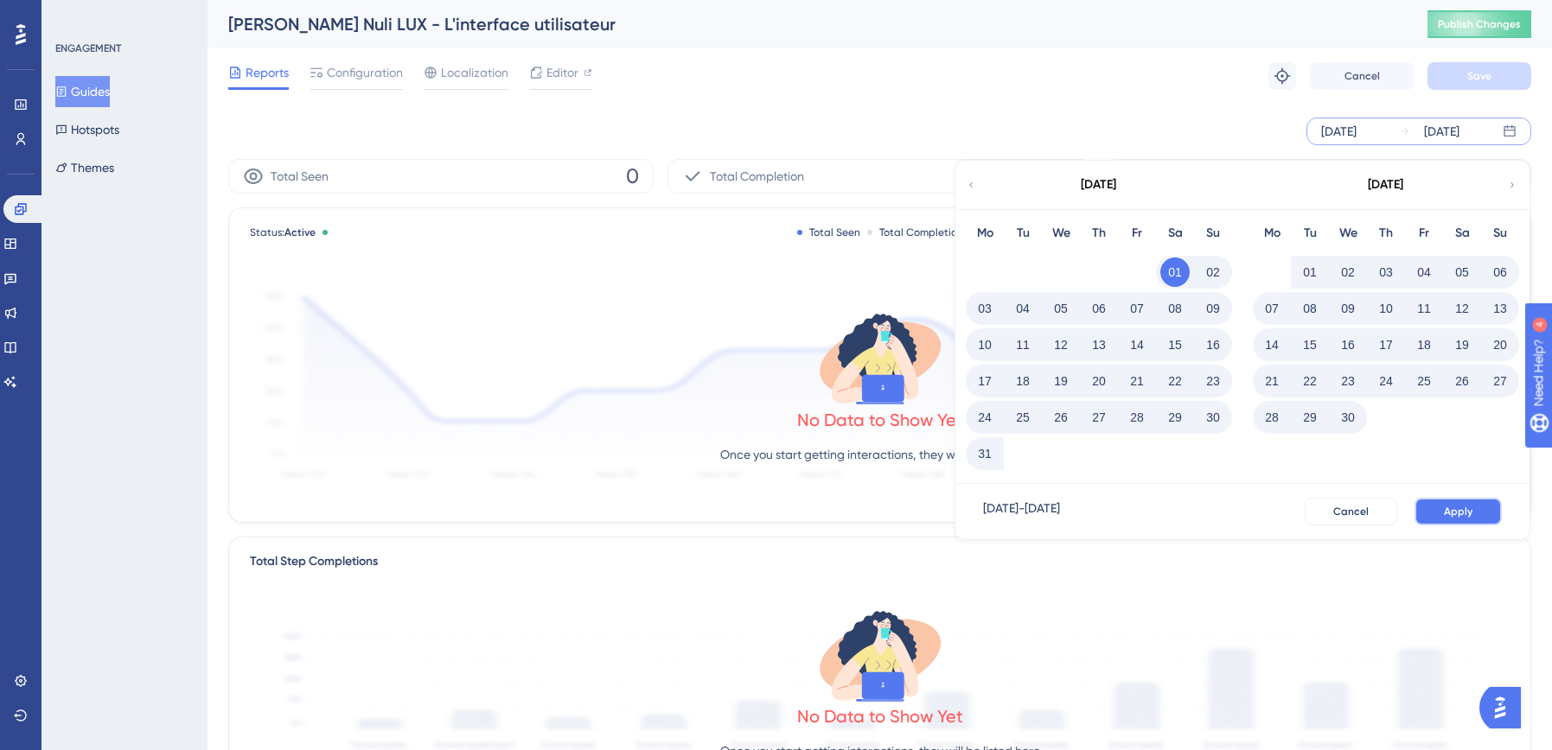
click at [1457, 512] on span "Apply" at bounding box center [1458, 512] width 29 height 14
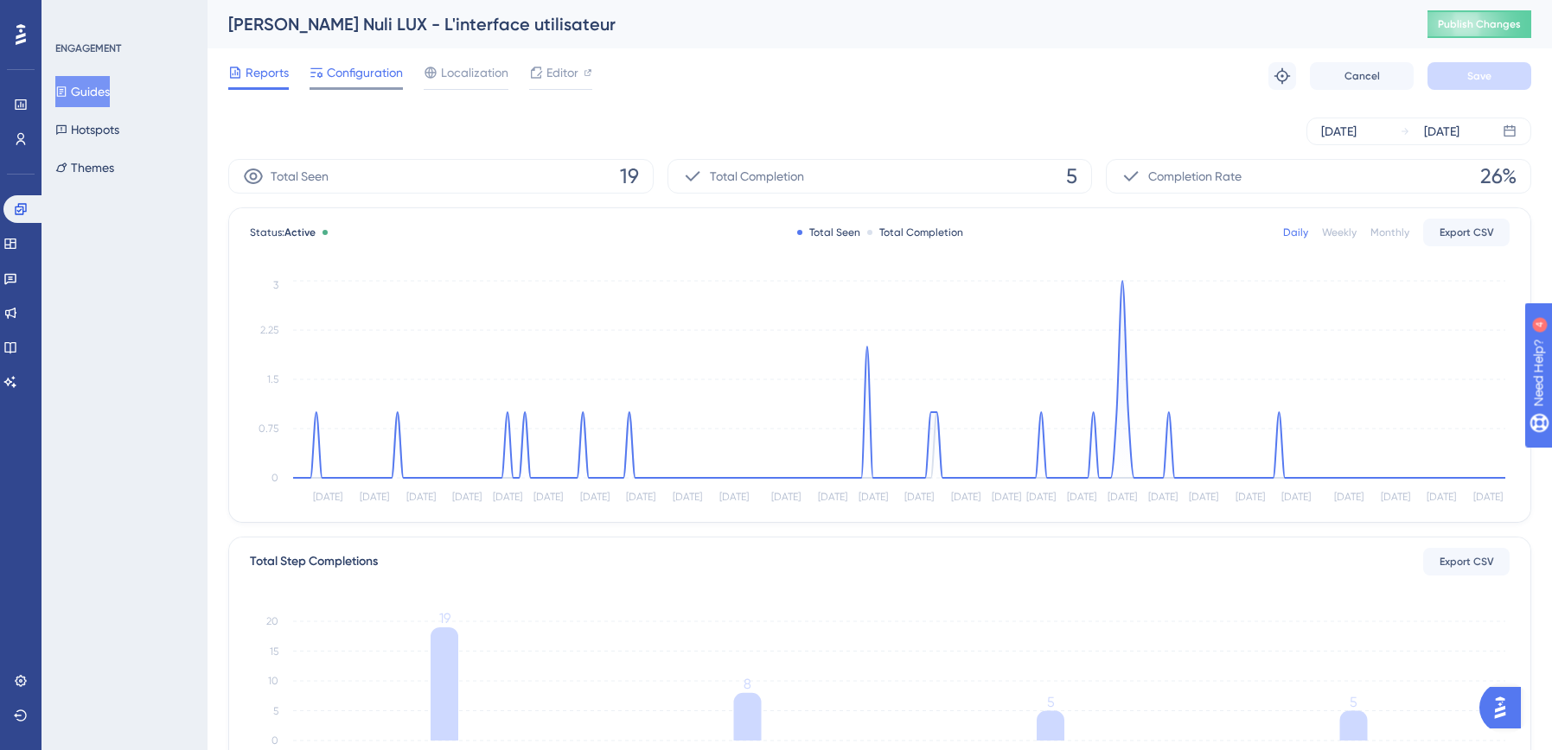
click at [360, 72] on span "Configuration" at bounding box center [365, 72] width 76 height 21
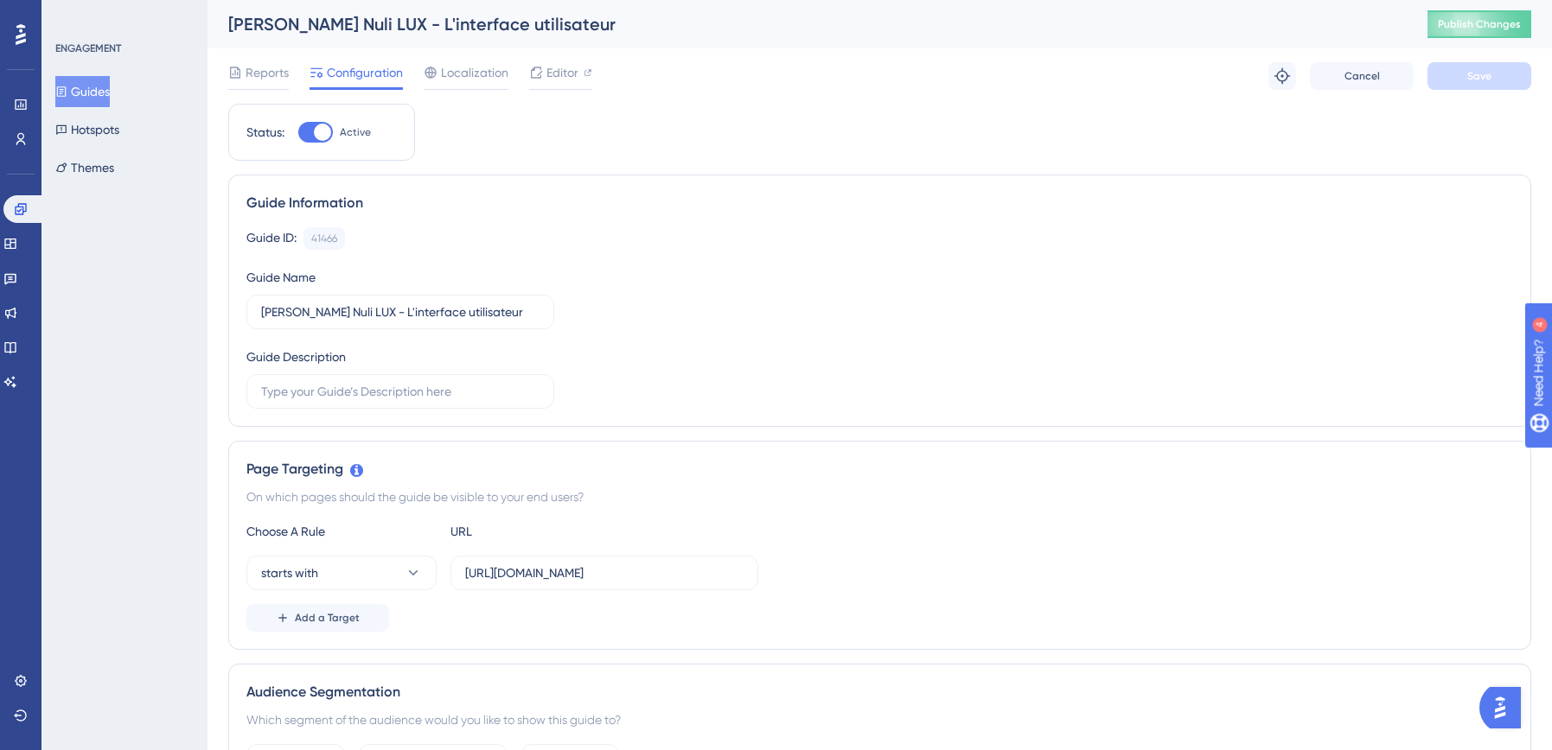
click at [325, 129] on div at bounding box center [322, 132] width 17 height 17
click at [298, 132] on input "Active" at bounding box center [297, 132] width 1 height 1
checkbox input "false"
click at [1471, 77] on span "Save" at bounding box center [1479, 76] width 24 height 14
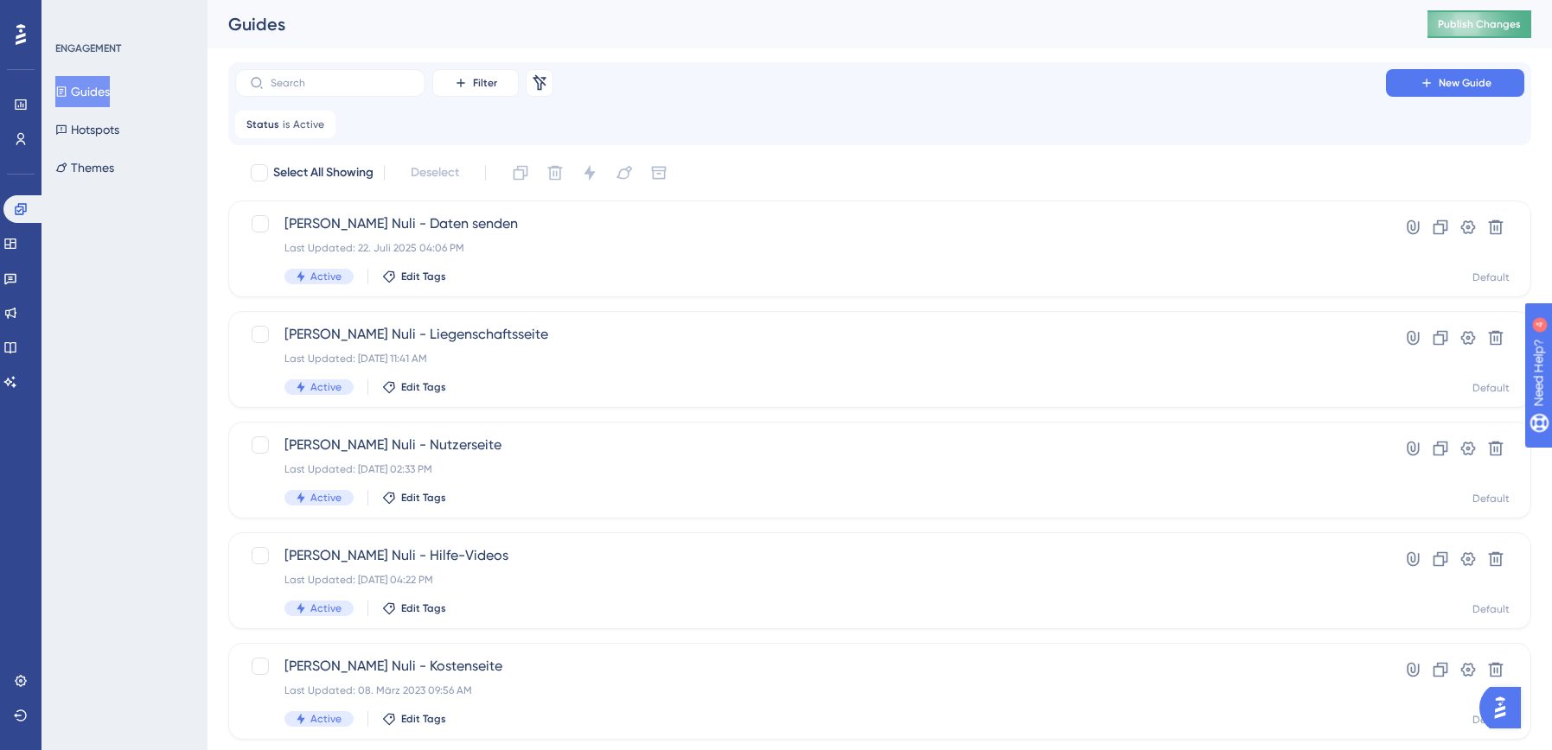
click at [1510, 22] on span "Publish Changes" at bounding box center [1479, 24] width 83 height 14
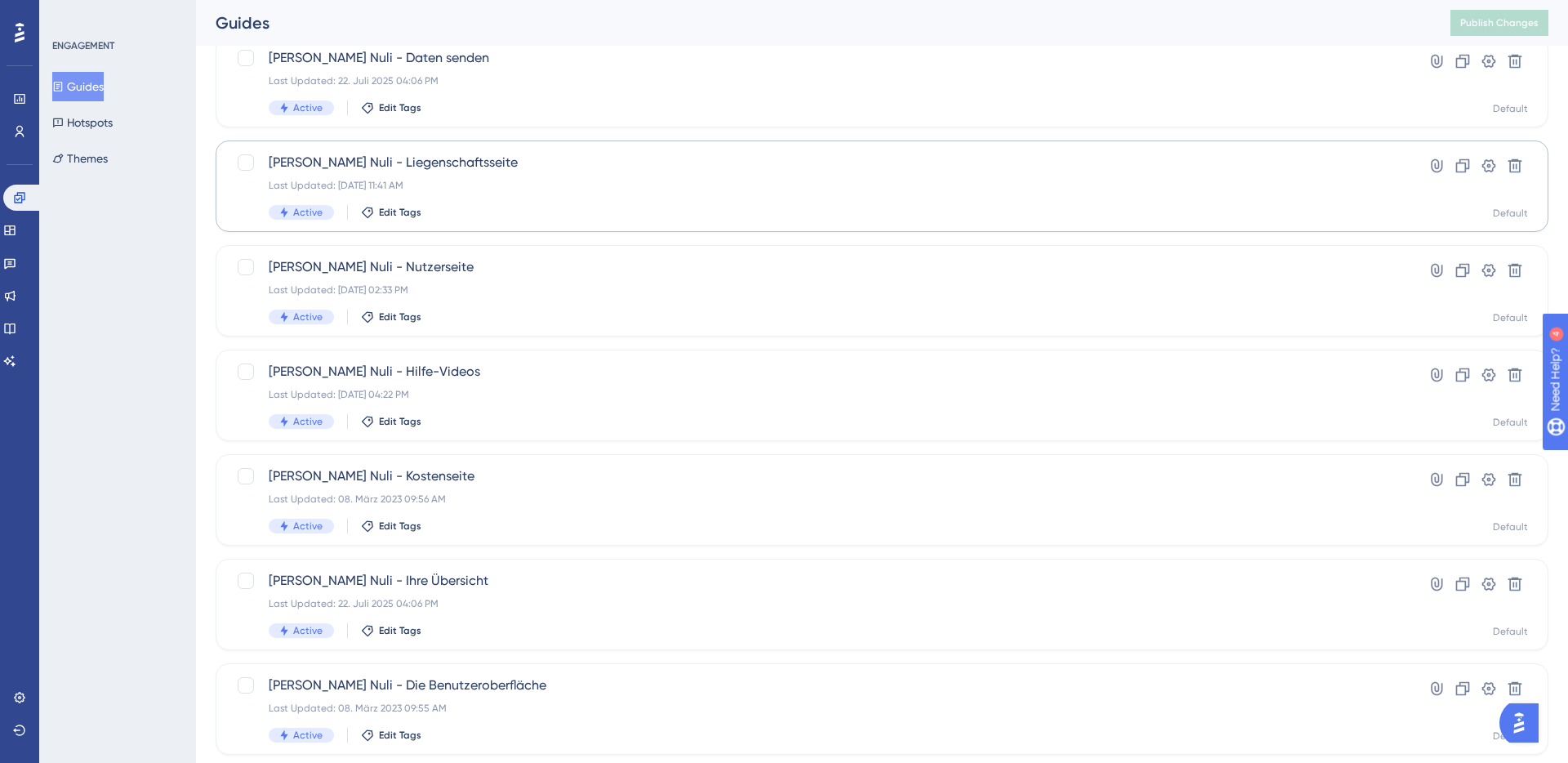
scroll to position [155, 0]
